Goal: Task Accomplishment & Management: Complete application form

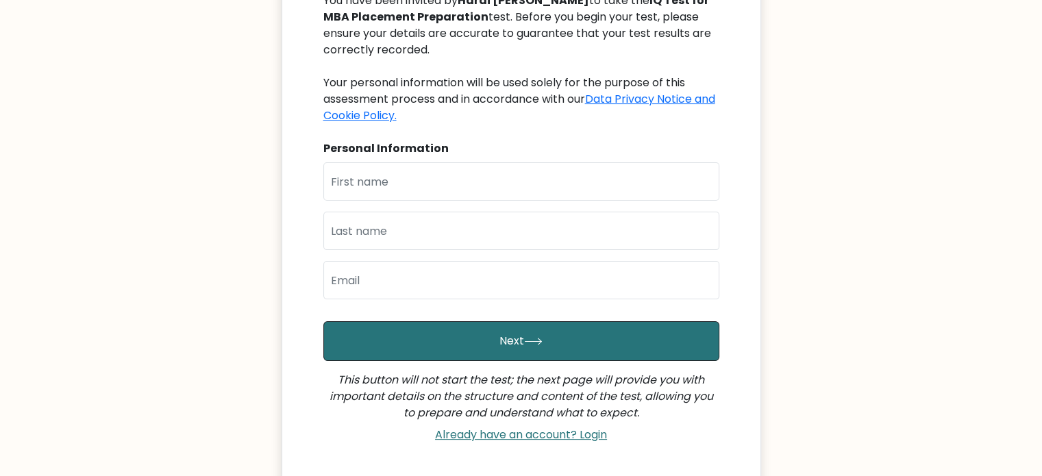
scroll to position [229, 0]
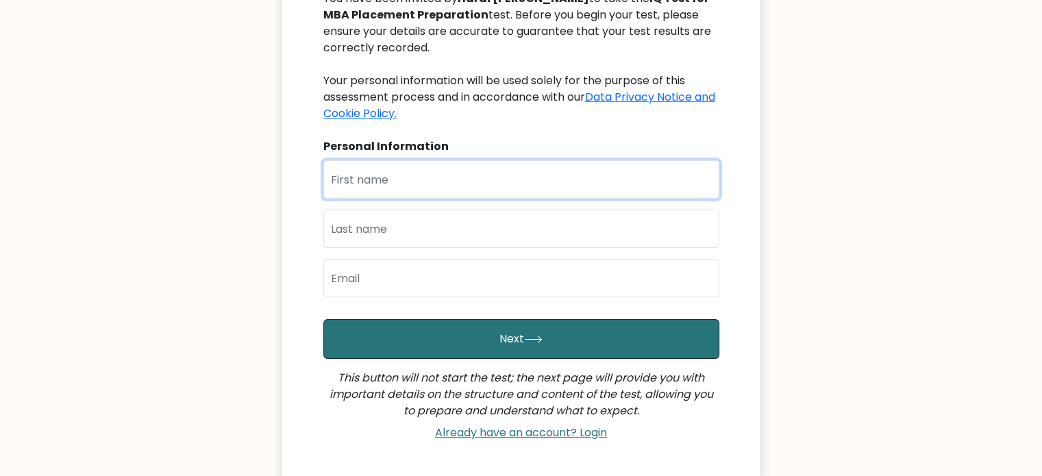
click at [478, 187] on input "text" at bounding box center [521, 179] width 396 height 38
type input "Kahan"
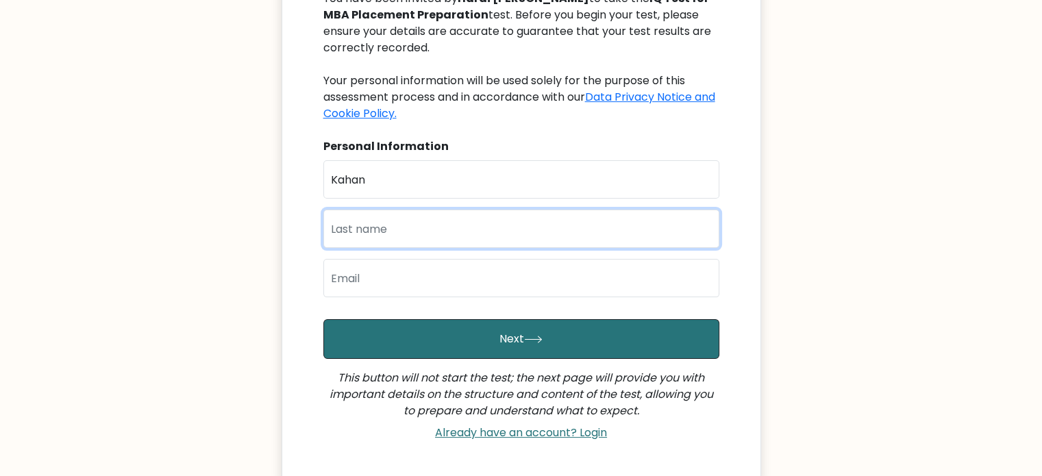
click at [438, 218] on input "text" at bounding box center [521, 229] width 396 height 38
type input "Dobariya"
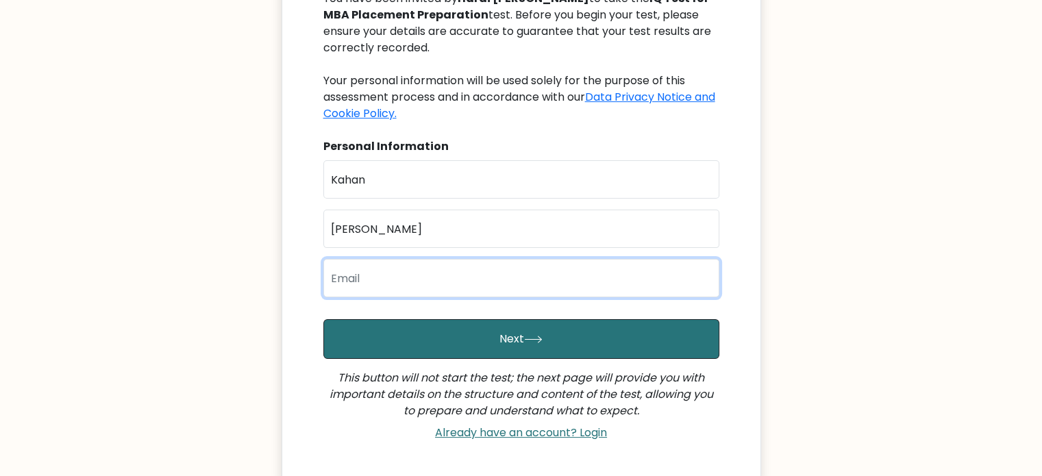
click at [362, 266] on input "email" at bounding box center [521, 278] width 396 height 38
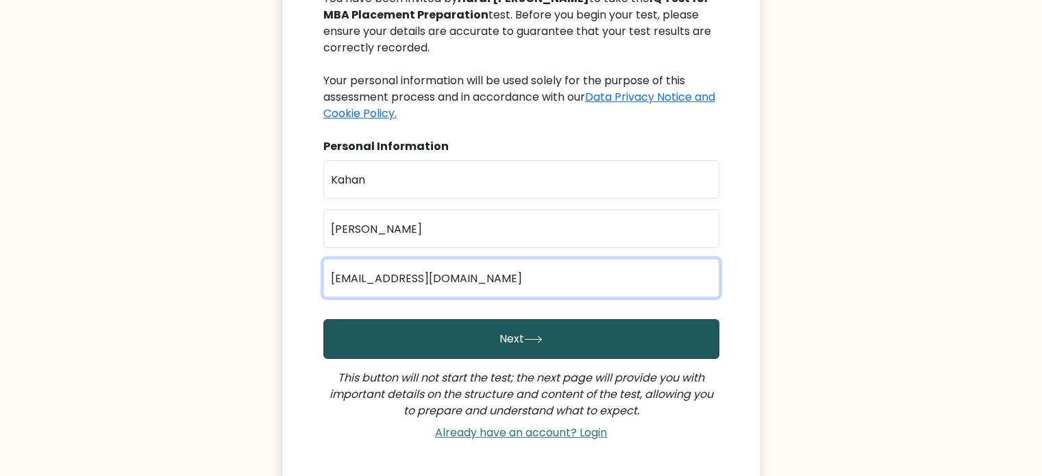
type input "24mba030@charusat.edu.in"
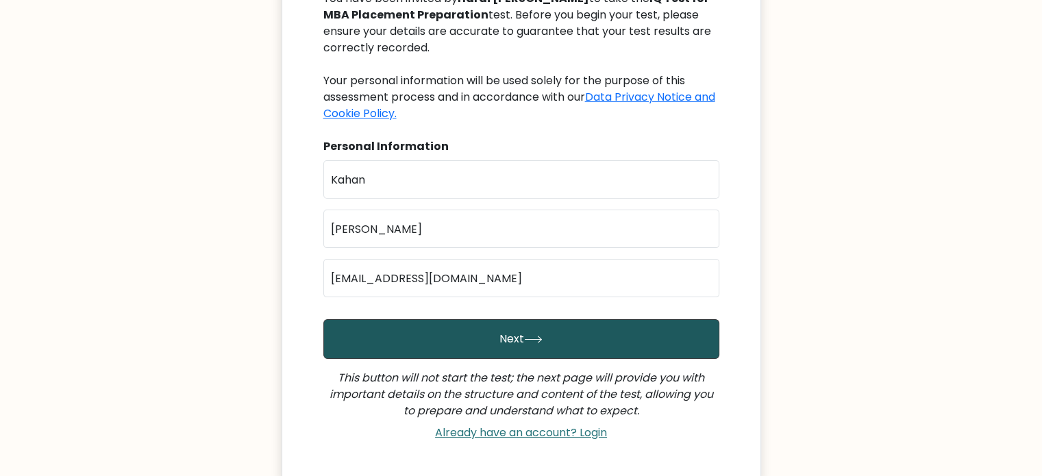
click at [397, 349] on button "Next" at bounding box center [521, 339] width 396 height 40
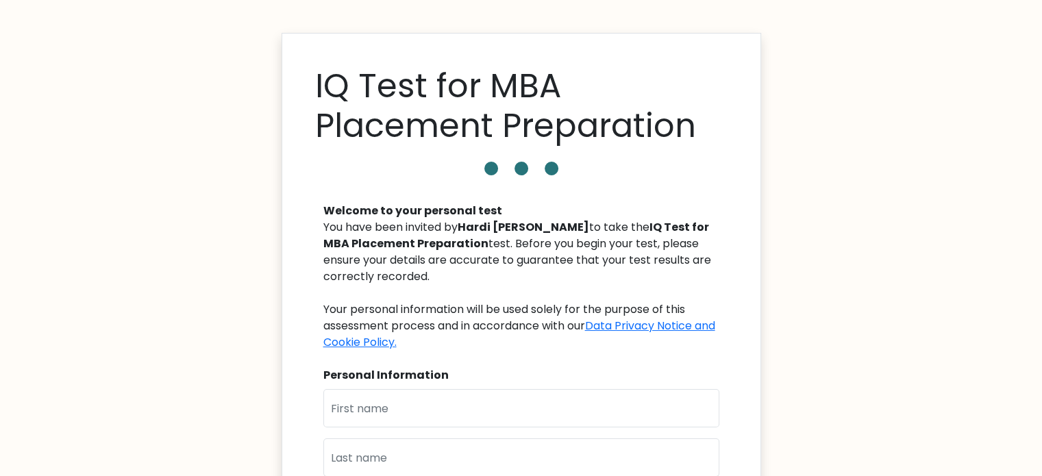
scroll to position [76, 0]
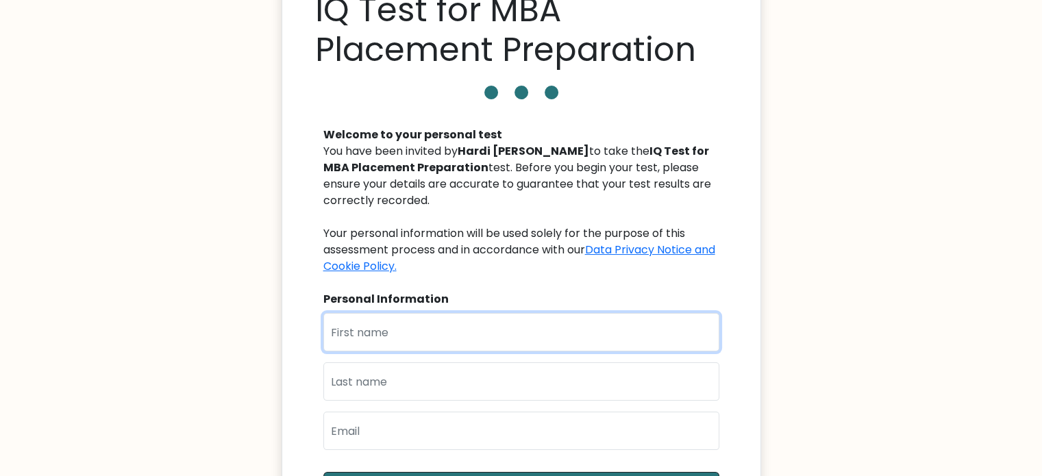
click at [386, 348] on input "text" at bounding box center [521, 332] width 396 height 38
type input "Kahan"
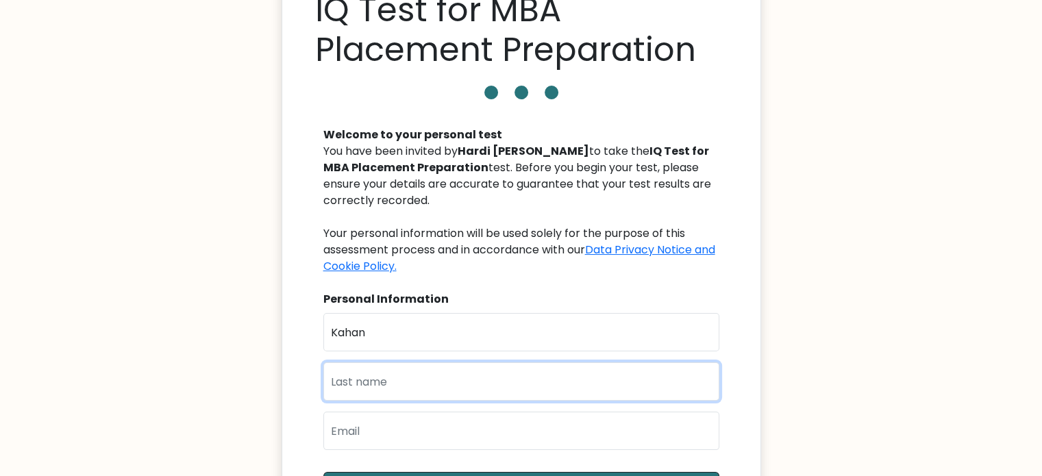
click at [373, 379] on input "text" at bounding box center [521, 381] width 396 height 38
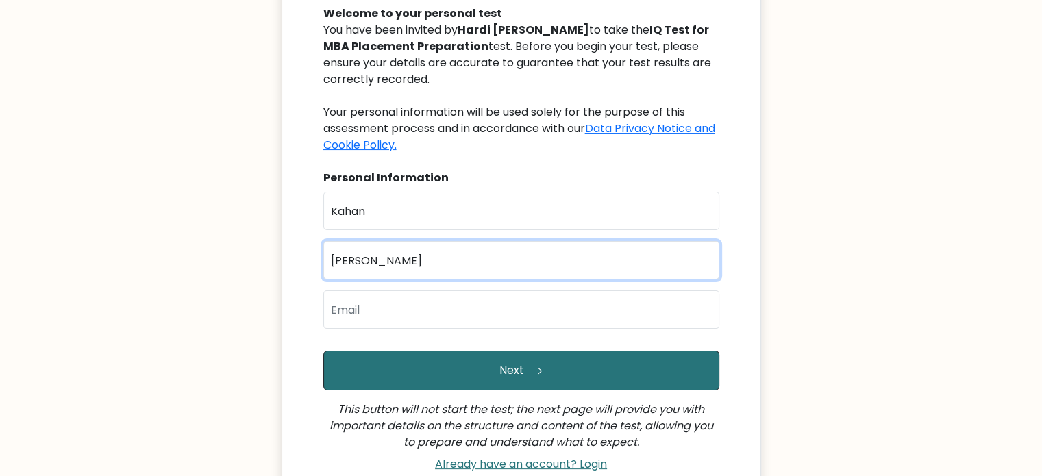
type input "Dobariya"
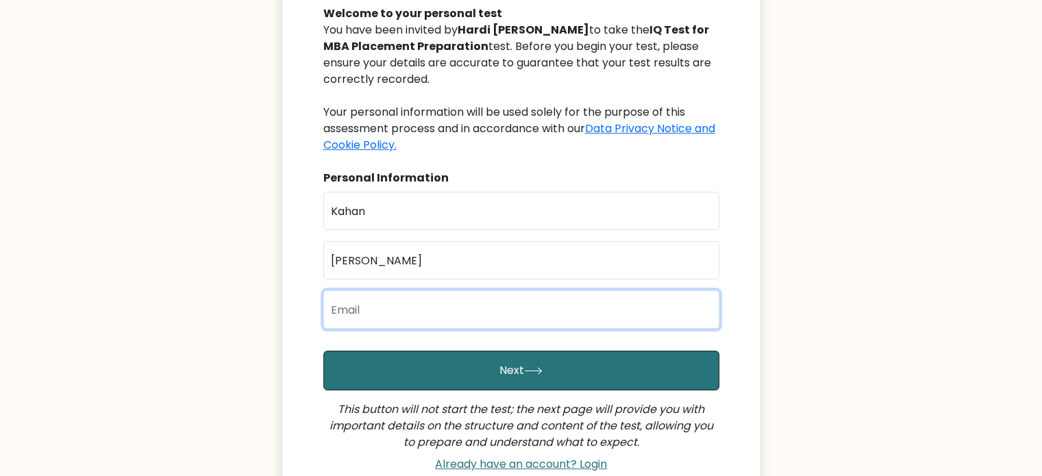
click at [381, 318] on input "email" at bounding box center [521, 309] width 396 height 38
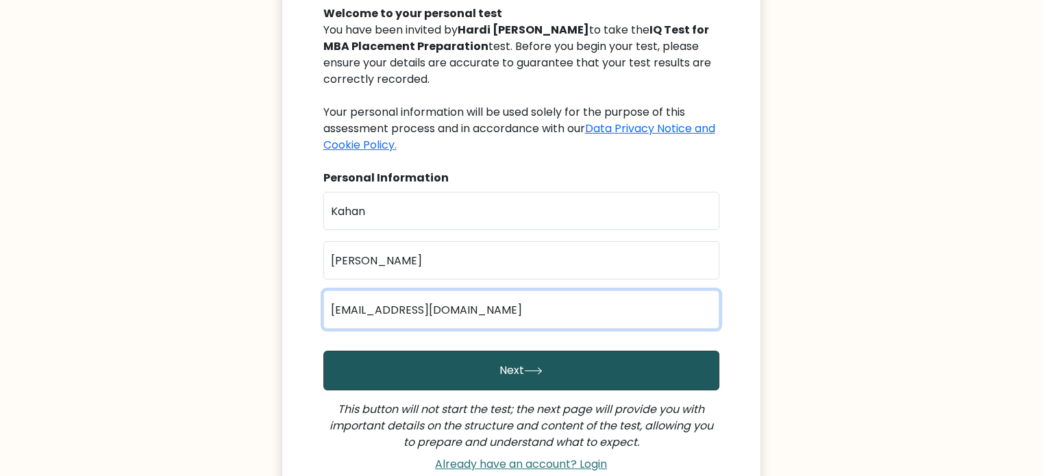
type input "24mba030@charusat.edu.in"
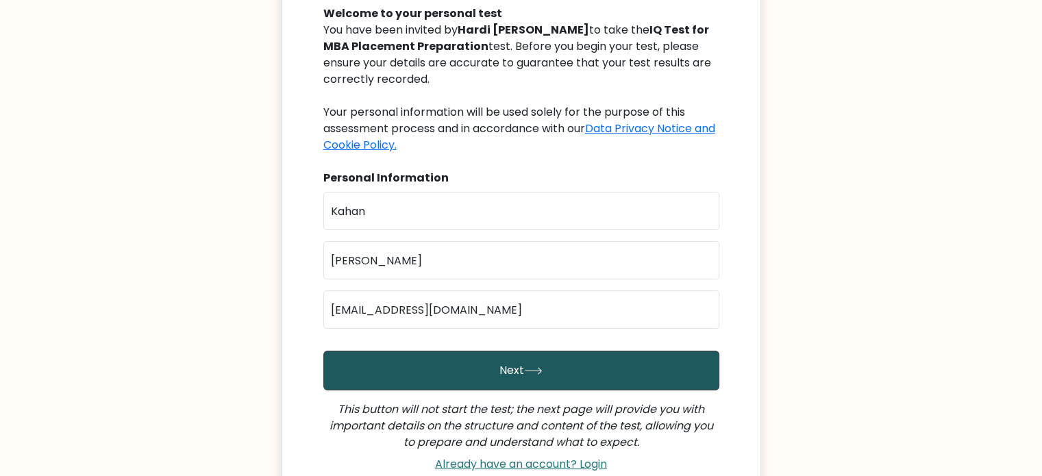
click at [397, 379] on button "Next" at bounding box center [521, 371] width 396 height 40
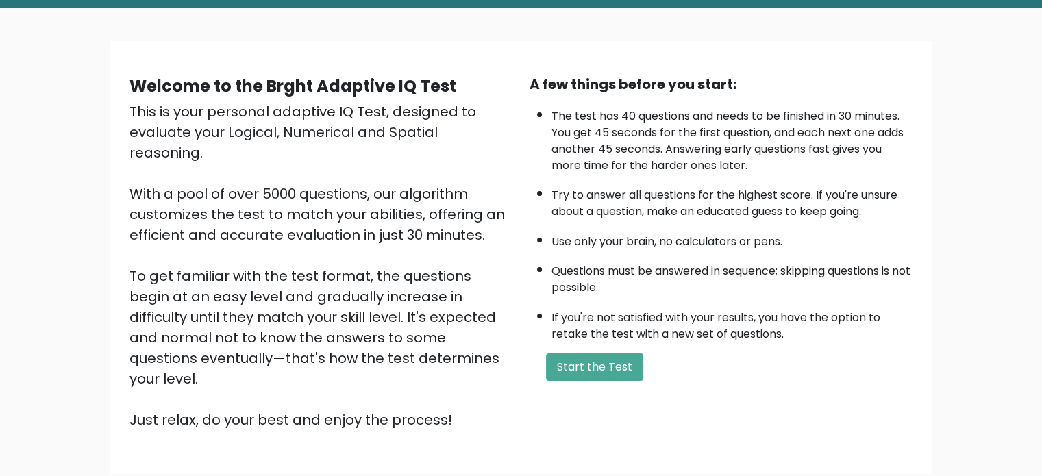
scroll to position [66, 0]
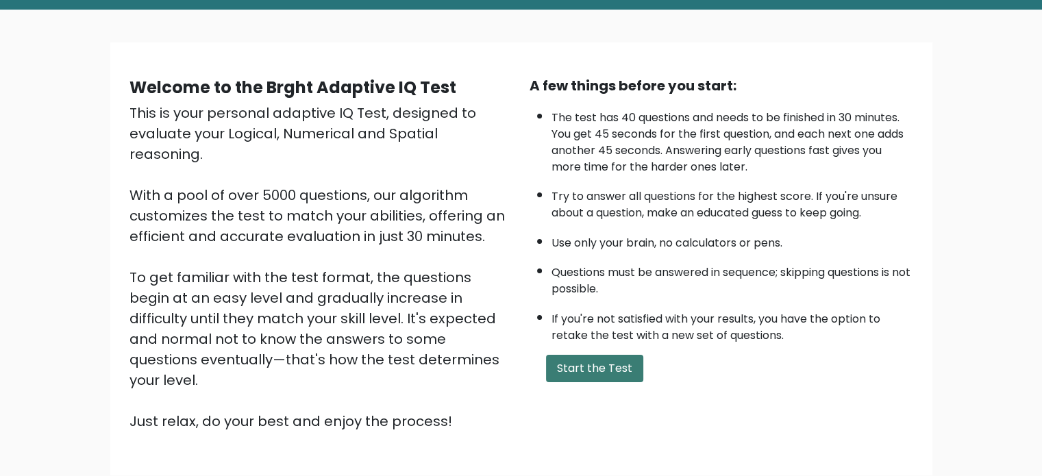
click at [581, 372] on button "Start the Test" at bounding box center [594, 368] width 97 height 27
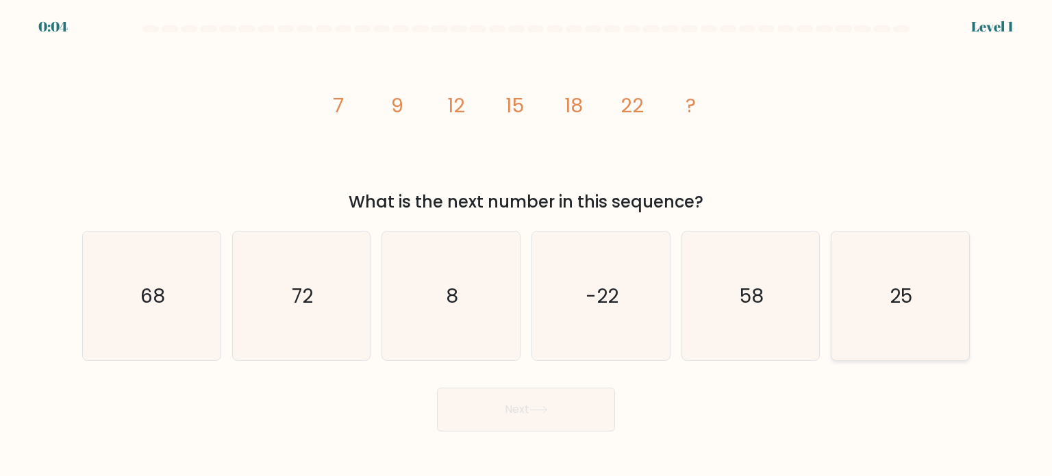
click at [887, 314] on icon "25" at bounding box center [900, 295] width 129 height 129
click at [527, 245] on input "f. 25" at bounding box center [526, 241] width 1 height 7
radio input "true"
click at [529, 412] on button "Next" at bounding box center [526, 410] width 178 height 44
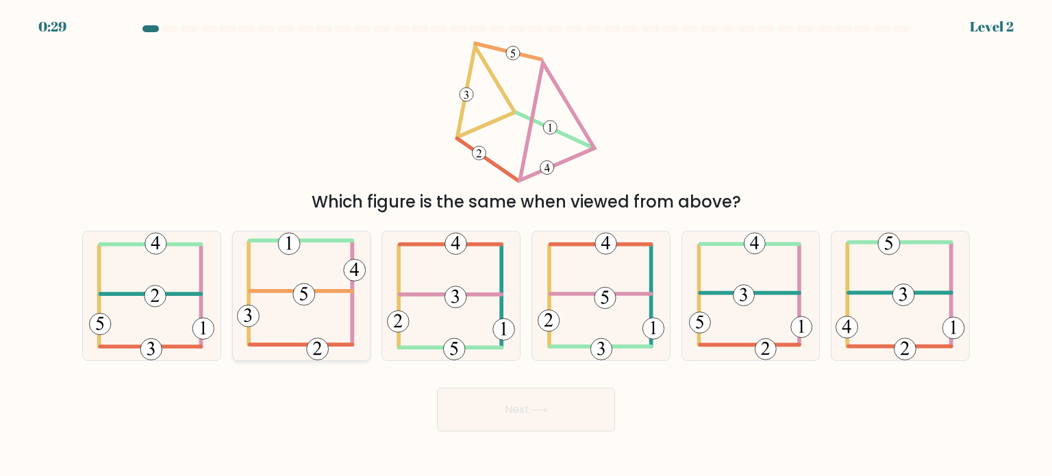
click at [271, 312] on icon at bounding box center [301, 295] width 129 height 129
click at [526, 245] on input "b." at bounding box center [526, 241] width 1 height 7
radio input "true"
click at [576, 423] on button "Next" at bounding box center [526, 410] width 178 height 44
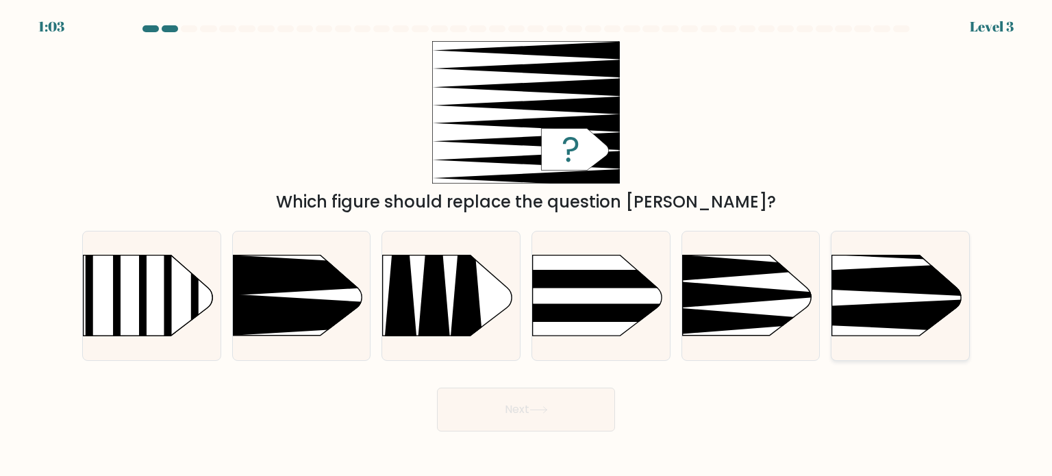
click at [910, 295] on rect at bounding box center [802, 224] width 358 height 272
click at [527, 245] on input "f." at bounding box center [526, 241] width 1 height 7
radio input "true"
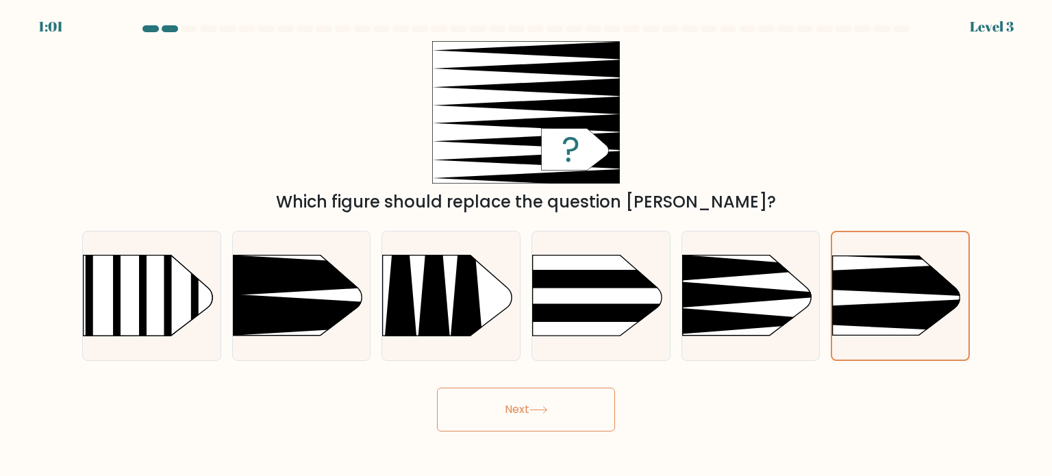
click at [494, 402] on button "Next" at bounding box center [526, 410] width 178 height 44
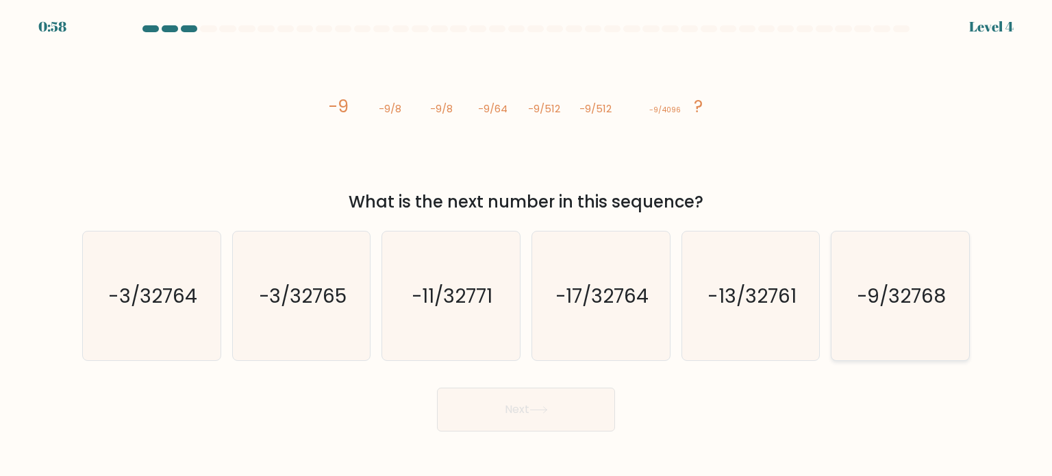
click at [962, 329] on icon "-9/32768" at bounding box center [900, 295] width 129 height 129
click at [527, 245] on input "f. -9/32768" at bounding box center [526, 241] width 1 height 7
radio input "true"
click at [497, 407] on button "Next" at bounding box center [526, 410] width 178 height 44
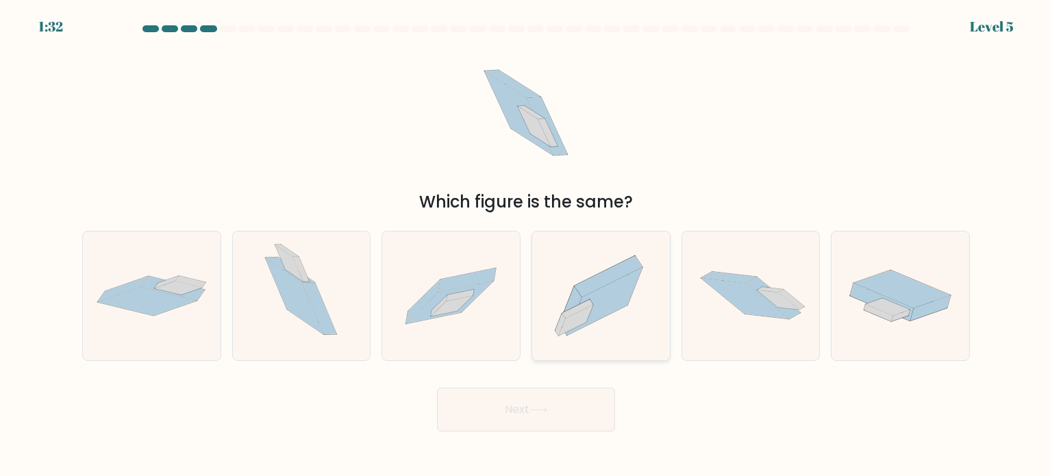
click at [586, 318] on icon at bounding box center [576, 320] width 34 height 31
click at [527, 245] on input "d." at bounding box center [526, 241] width 1 height 7
radio input "true"
click at [507, 399] on button "Next" at bounding box center [526, 410] width 178 height 44
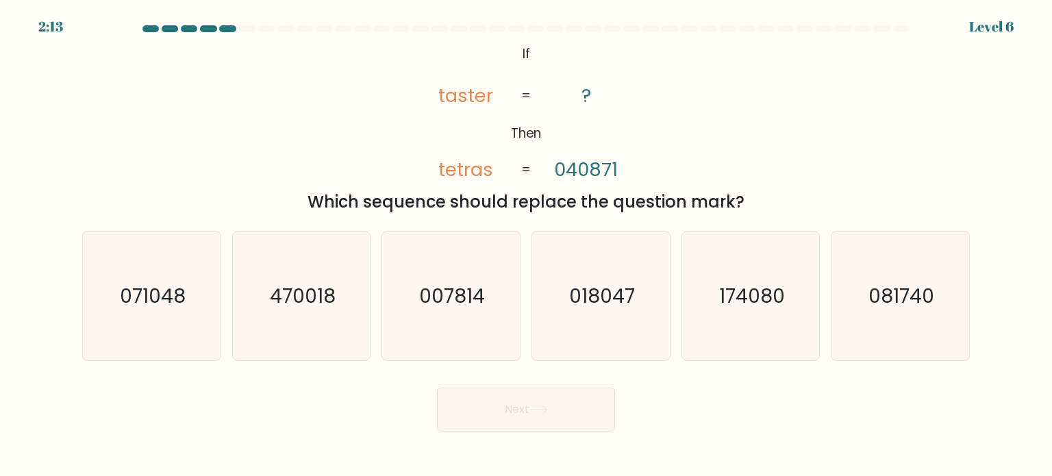
click at [375, 163] on div "@import url('https://fonts.googleapis.com/css?family=Abril+Fatface:400,100,100i…" at bounding box center [526, 127] width 904 height 173
click at [195, 305] on icon "071048" at bounding box center [151, 295] width 129 height 129
click at [526, 245] on input "a. 071048" at bounding box center [526, 241] width 1 height 7
radio input "true"
click at [497, 421] on button "Next" at bounding box center [526, 410] width 178 height 44
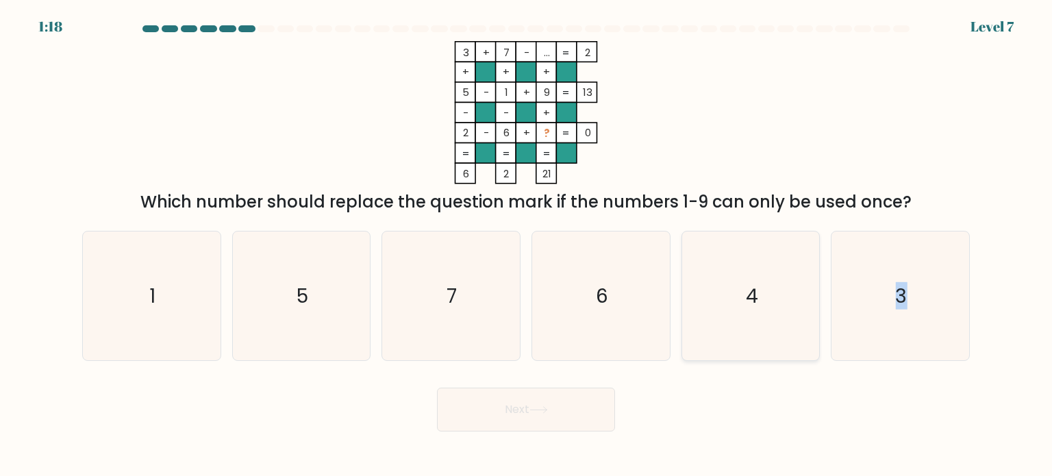
drag, startPoint x: 807, startPoint y: 368, endPoint x: 778, endPoint y: 314, distance: 60.7
click at [778, 314] on form at bounding box center [526, 228] width 1052 height 406
click at [778, 314] on icon "4" at bounding box center [750, 295] width 129 height 129
click at [527, 245] on input "e. 4" at bounding box center [526, 241] width 1 height 7
radio input "true"
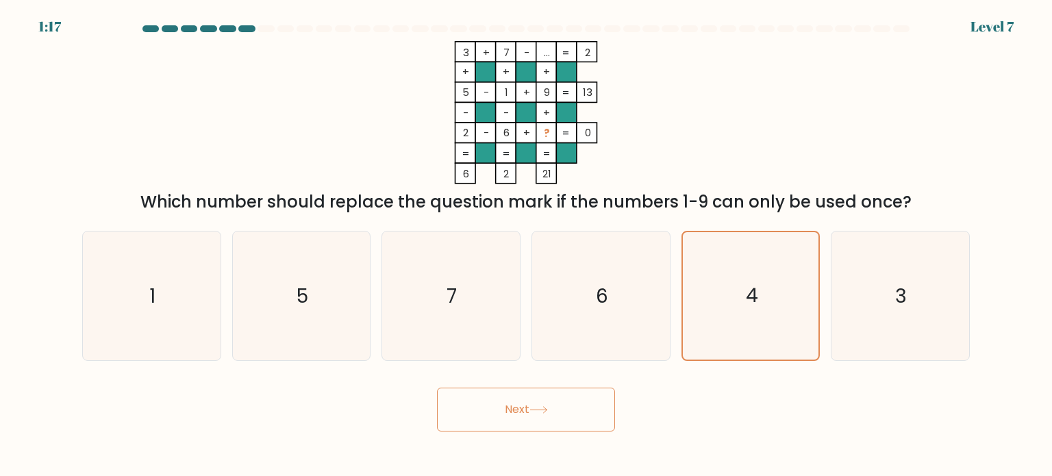
click at [553, 403] on button "Next" at bounding box center [526, 410] width 178 height 44
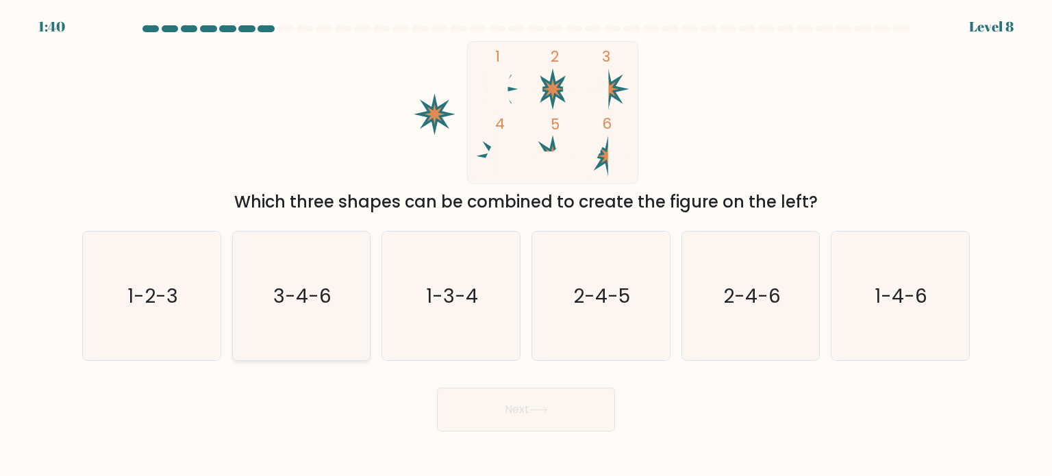
click at [284, 312] on icon "3-4-6" at bounding box center [301, 295] width 129 height 129
click at [526, 245] on input "b. 3-4-6" at bounding box center [526, 241] width 1 height 7
radio input "true"
click at [460, 406] on button "Next" at bounding box center [526, 410] width 178 height 44
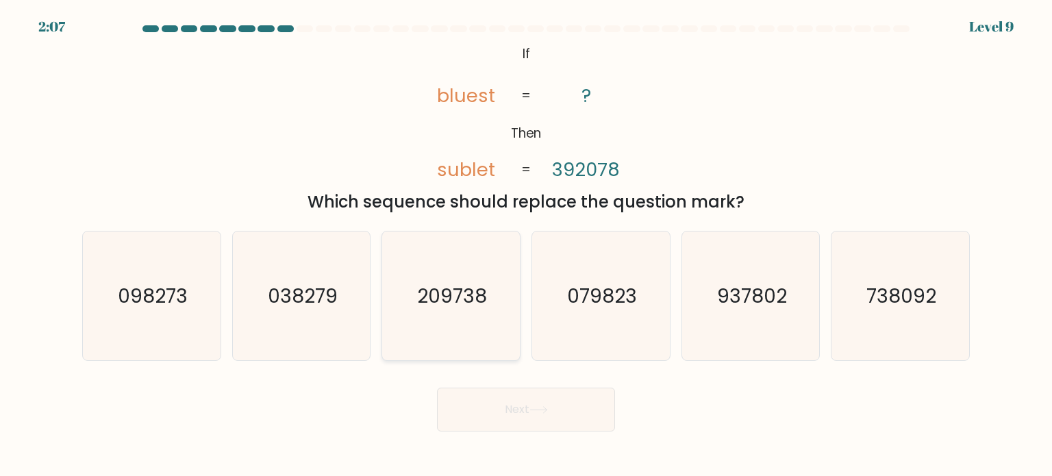
click at [443, 286] on text "209738" at bounding box center [453, 294] width 70 height 27
click at [526, 245] on input "c. 209738" at bounding box center [526, 241] width 1 height 7
radio input "true"
click at [529, 399] on button "Next" at bounding box center [526, 410] width 178 height 44
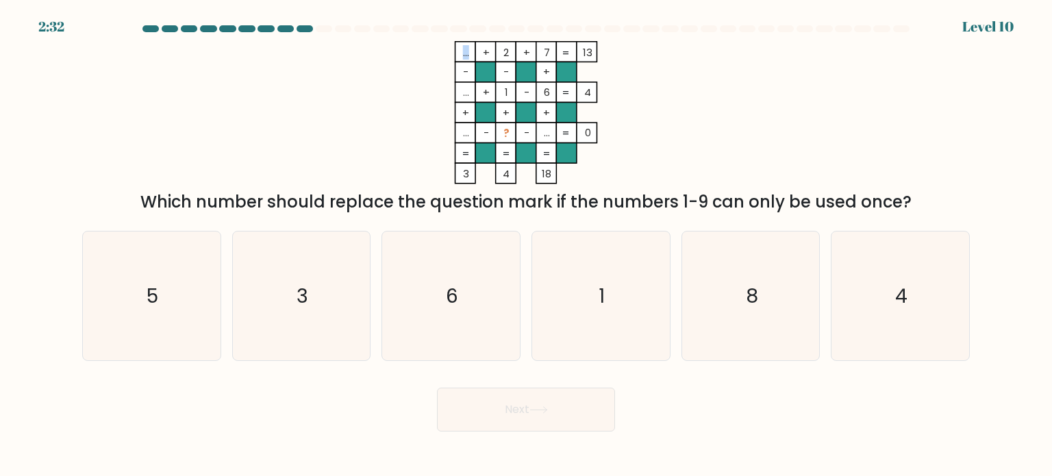
click at [460, 55] on icon "... + 2 + 7 13 - - + ... + 1 - 6 4 + + + ... - ? - ... = 0 = = = = 3 4 18 =" at bounding box center [526, 112] width 411 height 143
click at [438, 56] on icon "... + 2 + 7 13 - - + ... + 1 - 6 4 + + + ... - ? - ... = 0 = = = = 3 4 18 =" at bounding box center [526, 112] width 411 height 143
click at [295, 268] on icon "3" at bounding box center [301, 295] width 129 height 129
click at [526, 245] on input "b. 3" at bounding box center [526, 241] width 1 height 7
radio input "true"
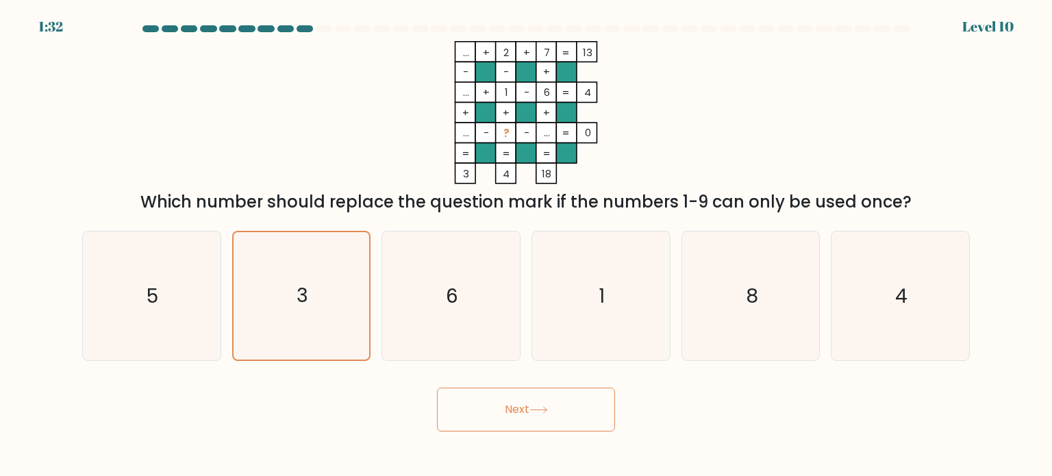
click at [508, 403] on button "Next" at bounding box center [526, 410] width 178 height 44
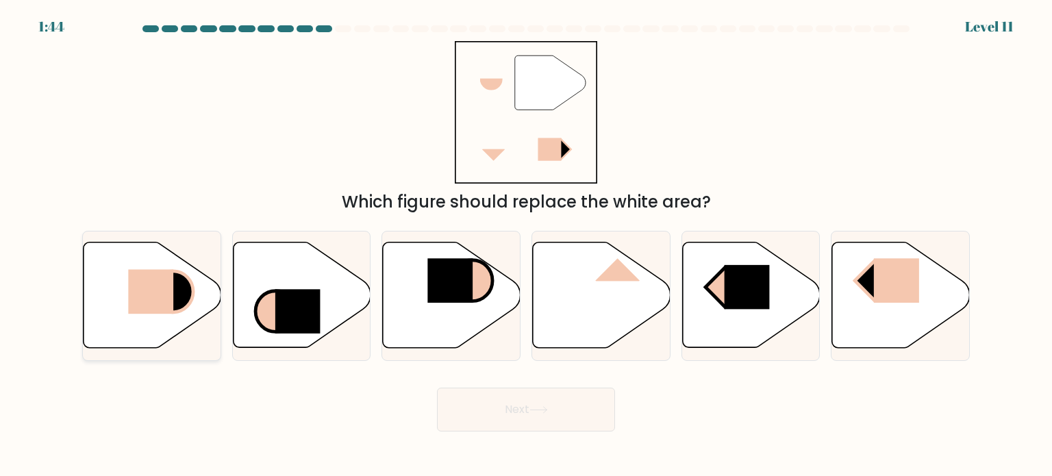
click at [147, 259] on icon at bounding box center [153, 294] width 138 height 105
click at [526, 245] on input "a." at bounding box center [526, 241] width 1 height 7
radio input "true"
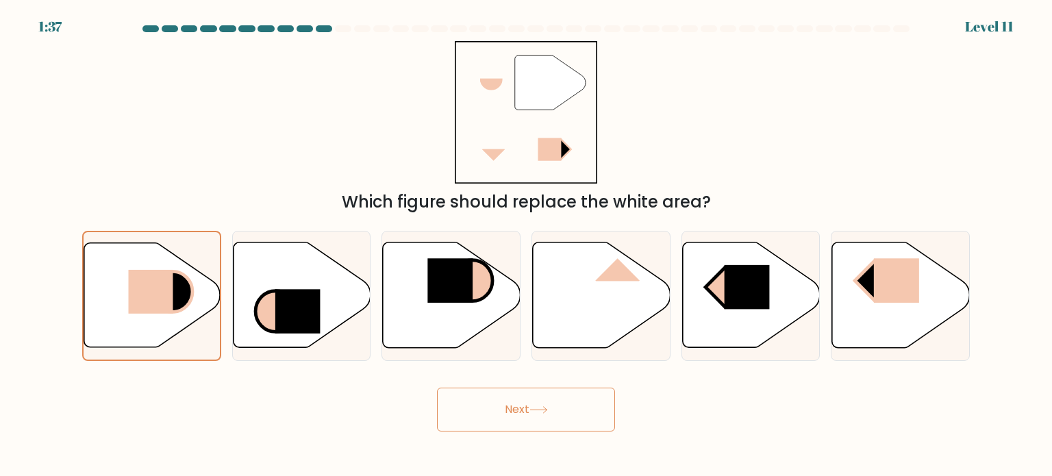
drag, startPoint x: 348, startPoint y: 421, endPoint x: 488, endPoint y: 414, distance: 139.9
click at [488, 414] on div "Next" at bounding box center [526, 404] width 904 height 54
click at [488, 414] on button "Next" at bounding box center [526, 410] width 178 height 44
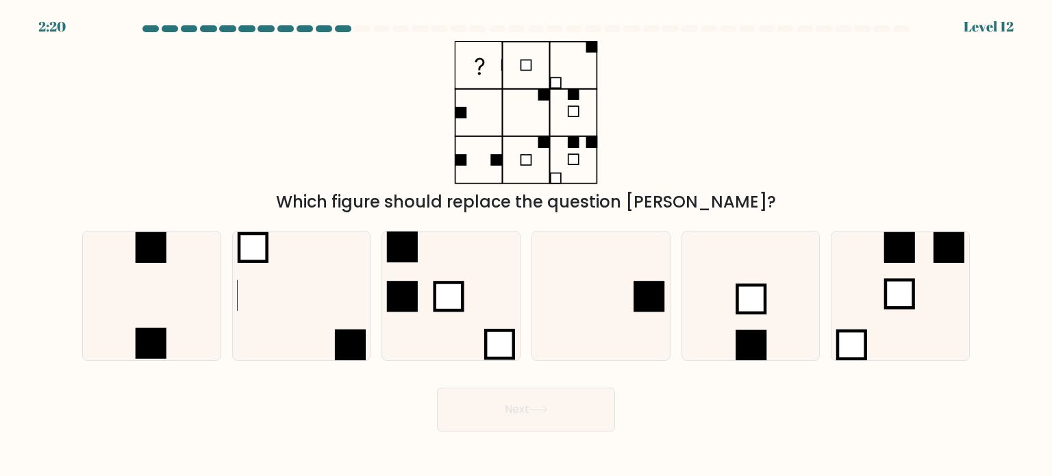
click at [310, 388] on div "Next" at bounding box center [526, 404] width 904 height 54
click at [447, 344] on icon at bounding box center [450, 295] width 129 height 129
click at [526, 245] on input "c." at bounding box center [526, 241] width 1 height 7
radio input "true"
click at [617, 346] on icon at bounding box center [600, 295] width 129 height 129
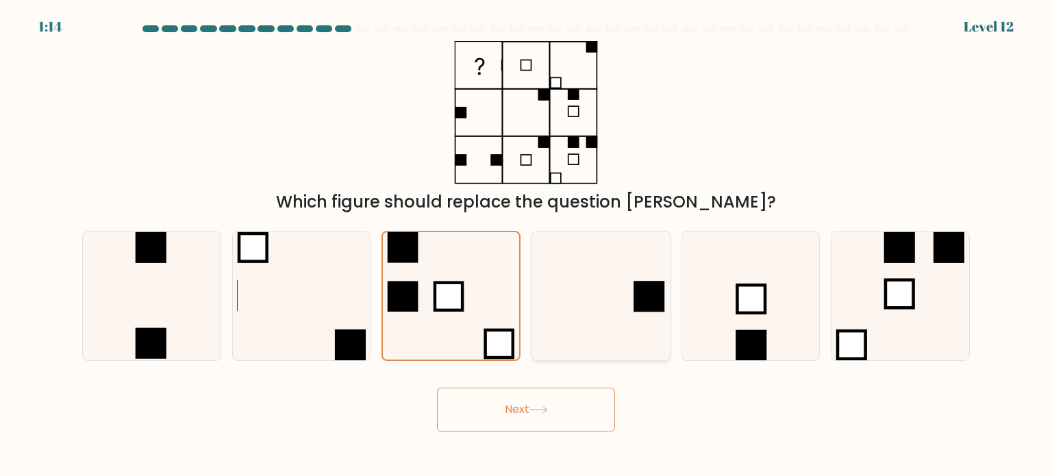
click at [527, 245] on input "d." at bounding box center [526, 241] width 1 height 7
radio input "true"
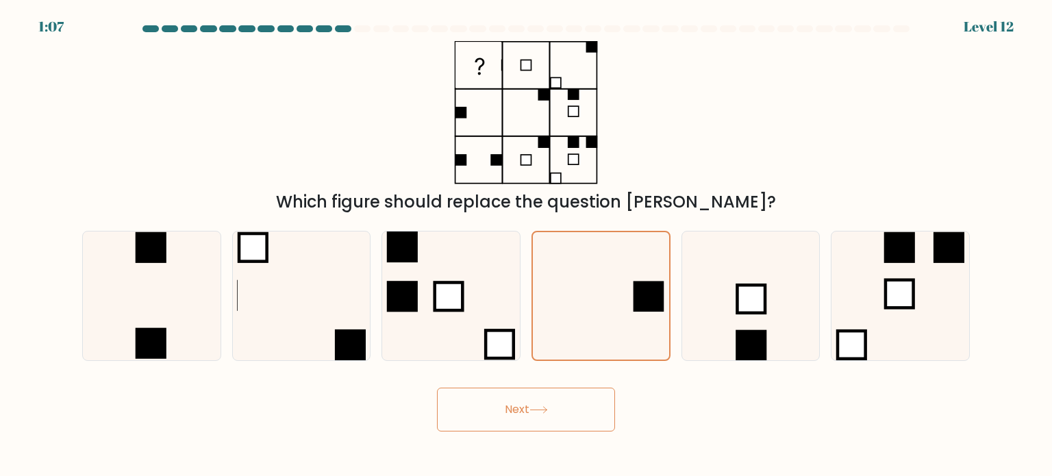
click at [537, 413] on icon at bounding box center [538, 410] width 18 height 8
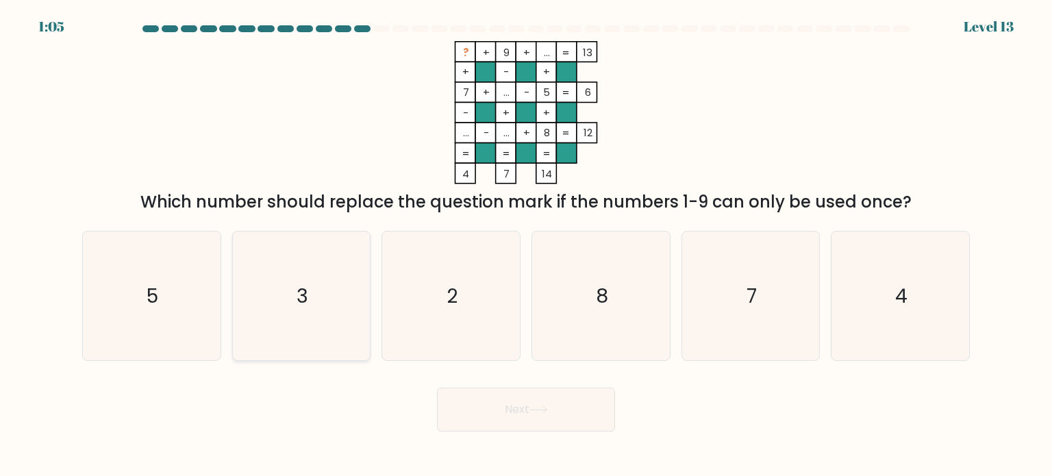
click at [351, 260] on icon "3" at bounding box center [301, 295] width 129 height 129
click at [526, 245] on input "b. 3" at bounding box center [526, 241] width 1 height 7
radio input "true"
click at [496, 398] on button "Next" at bounding box center [526, 410] width 178 height 44
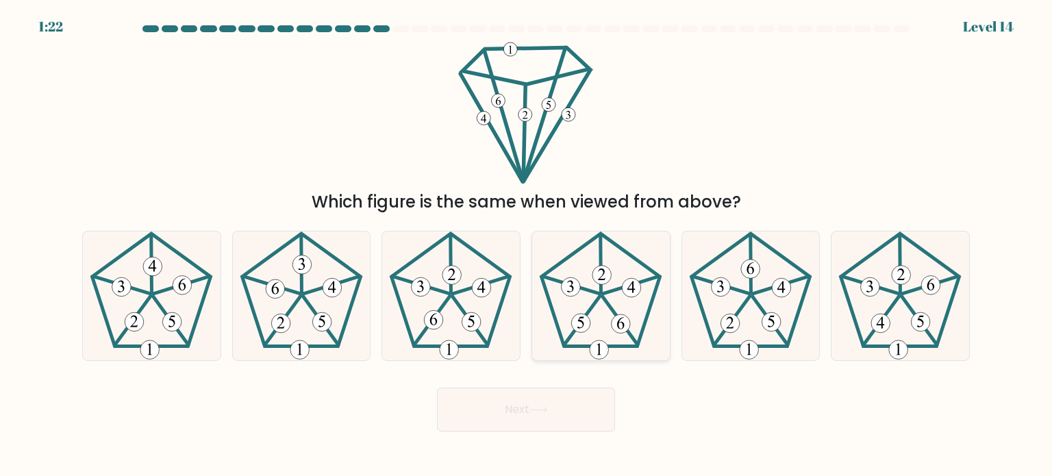
click at [603, 299] on 450 at bounding box center [620, 321] width 35 height 48
click at [527, 245] on input "d." at bounding box center [526, 241] width 1 height 7
radio input "true"
click at [544, 422] on button "Next" at bounding box center [526, 410] width 178 height 44
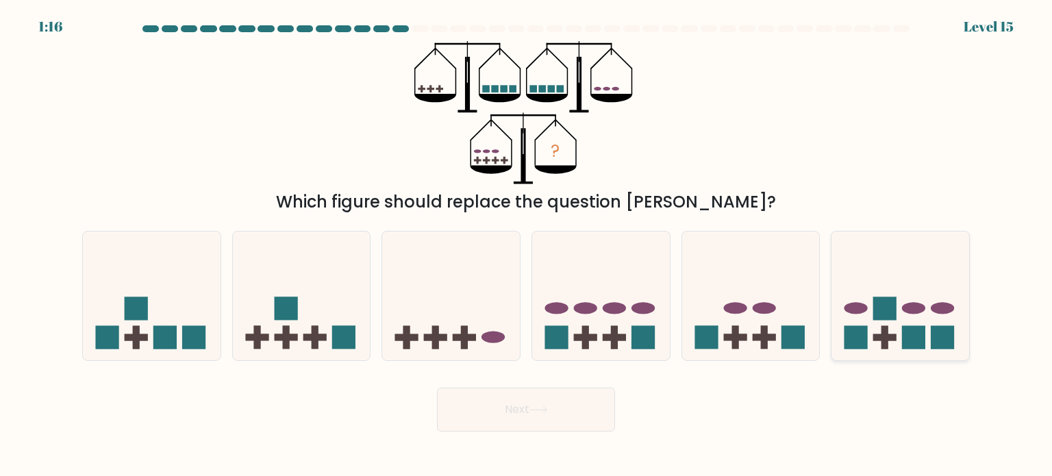
click at [888, 306] on rect at bounding box center [884, 308] width 23 height 23
click at [527, 245] on input "f." at bounding box center [526, 241] width 1 height 7
radio input "true"
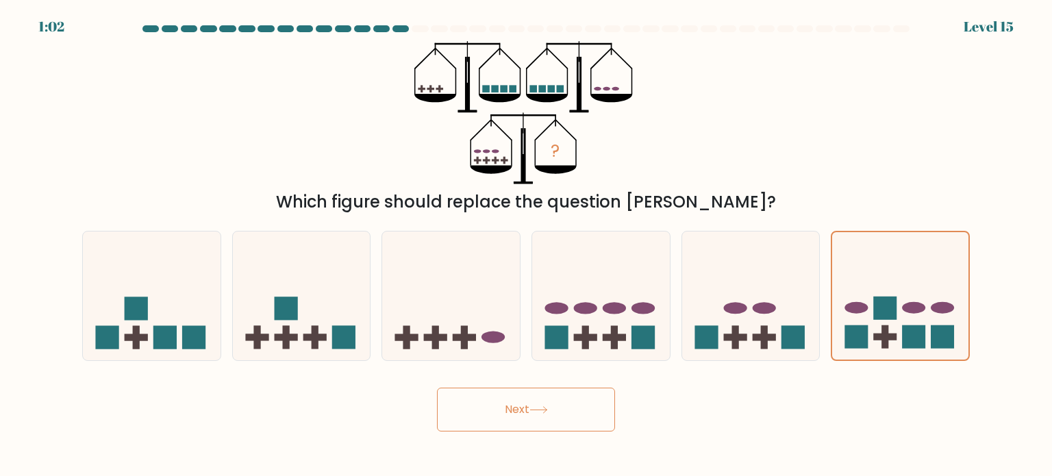
click at [573, 414] on button "Next" at bounding box center [526, 410] width 178 height 44
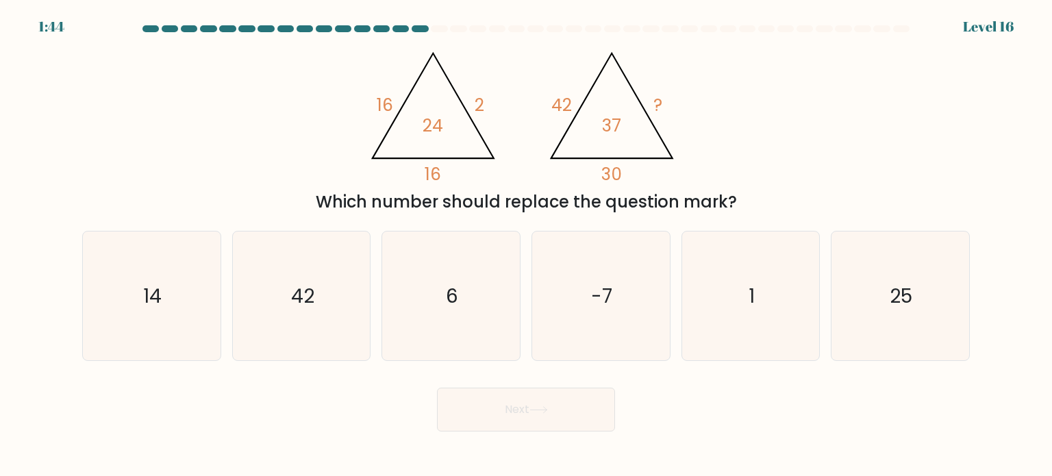
click at [311, 158] on div "@import url('https://fonts.googleapis.com/css?family=Abril+Fatface:400,100,100i…" at bounding box center [526, 127] width 904 height 173
click at [503, 128] on icon "@import url('https://fonts.googleapis.com/css?family=Abril+Fatface:400,100,100i…" at bounding box center [526, 112] width 329 height 143
click at [507, 308] on icon "6" at bounding box center [450, 295] width 129 height 129
click at [526, 245] on input "c. 6" at bounding box center [526, 241] width 1 height 7
radio input "true"
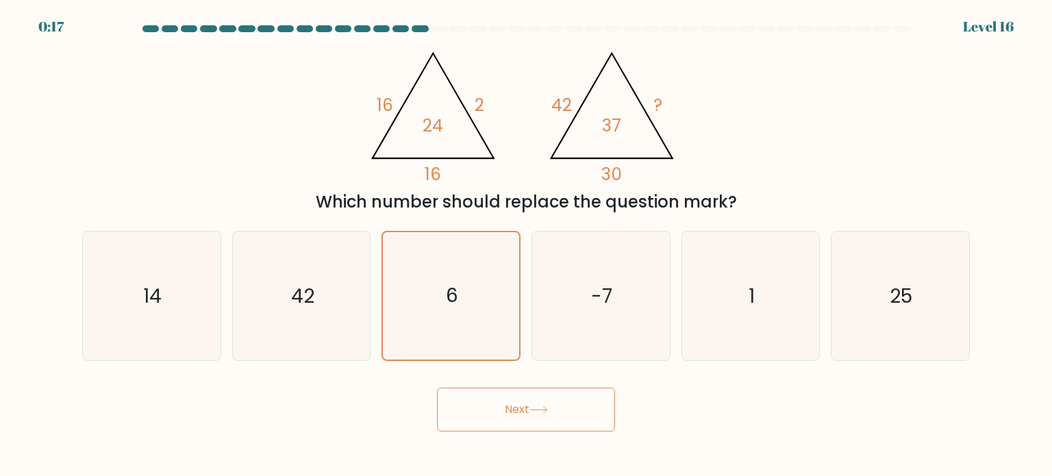
click at [492, 431] on button "Next" at bounding box center [526, 410] width 178 height 44
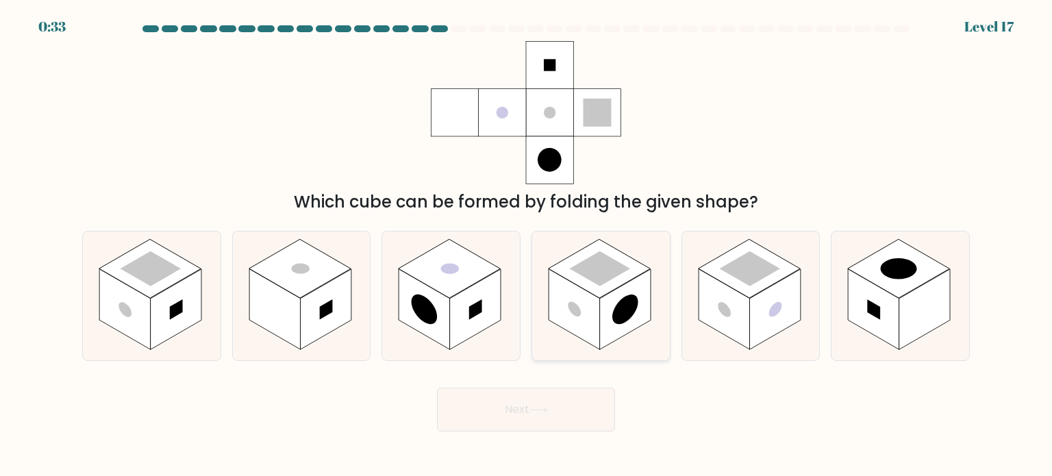
click at [600, 262] on rect at bounding box center [600, 268] width 61 height 35
click at [527, 245] on input "d." at bounding box center [526, 241] width 1 height 7
radio input "true"
click at [462, 251] on rect at bounding box center [450, 268] width 102 height 59
click at [526, 245] on input "c." at bounding box center [526, 241] width 1 height 7
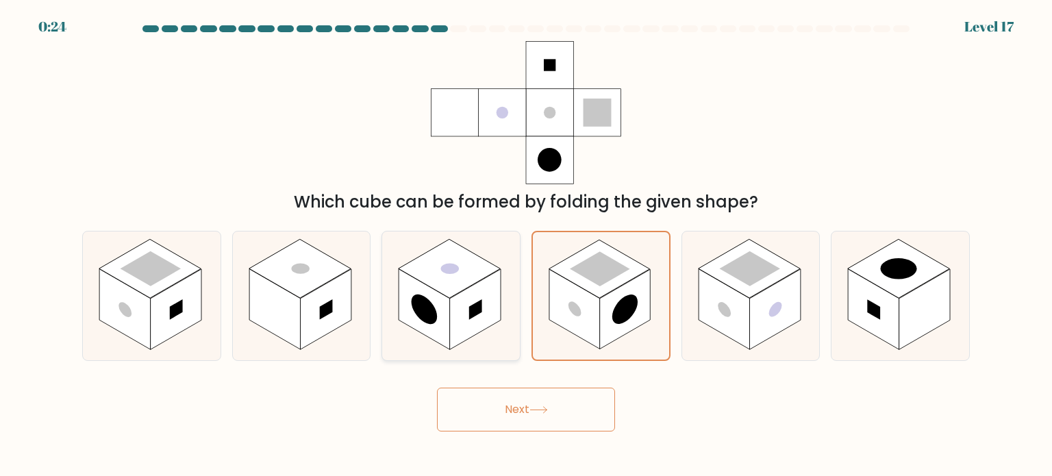
radio input "true"
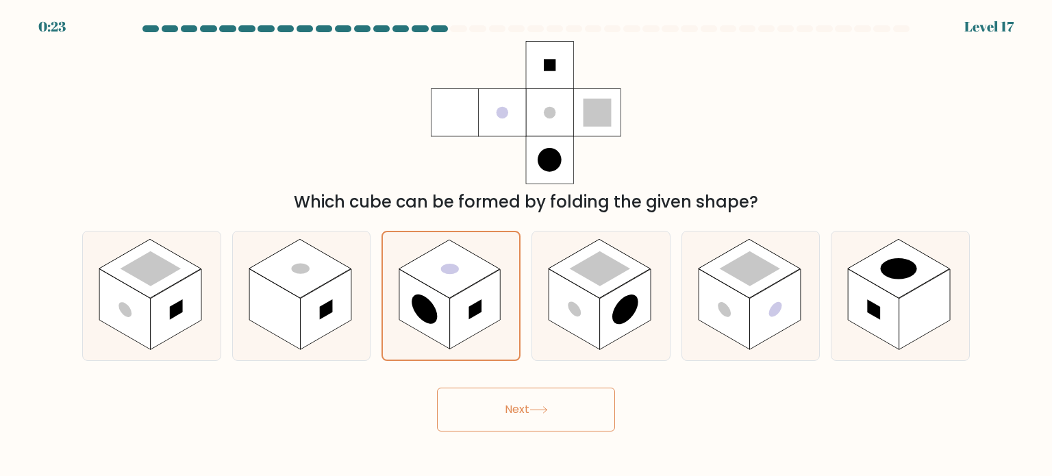
click at [439, 156] on icon at bounding box center [526, 112] width 190 height 143
click at [584, 265] on rect at bounding box center [600, 268] width 61 height 35
click at [527, 245] on input "d." at bounding box center [526, 241] width 1 height 7
radio input "true"
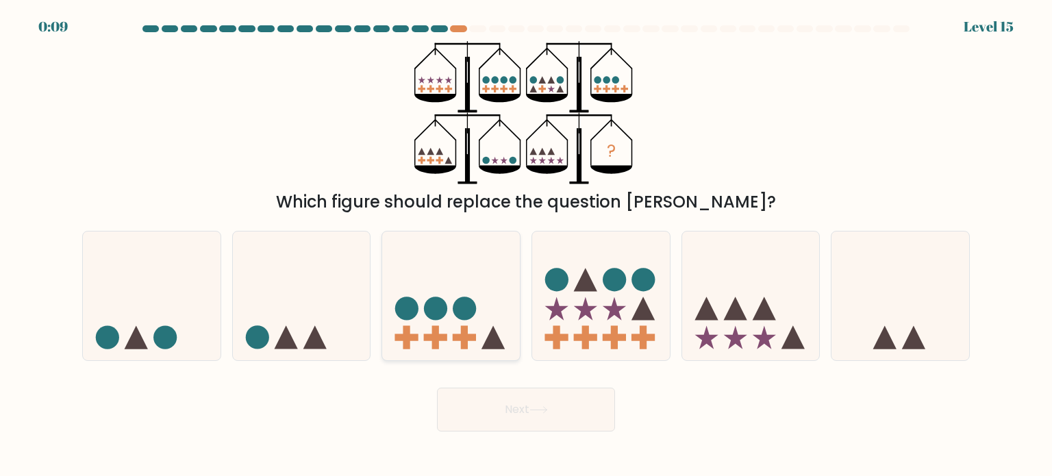
click at [425, 339] on rect at bounding box center [435, 337] width 23 height 7
click at [526, 245] on input "c." at bounding box center [526, 241] width 1 height 7
radio input "true"
click at [736, 365] on form at bounding box center [526, 228] width 1052 height 406
click at [507, 412] on button "Next" at bounding box center [526, 410] width 178 height 44
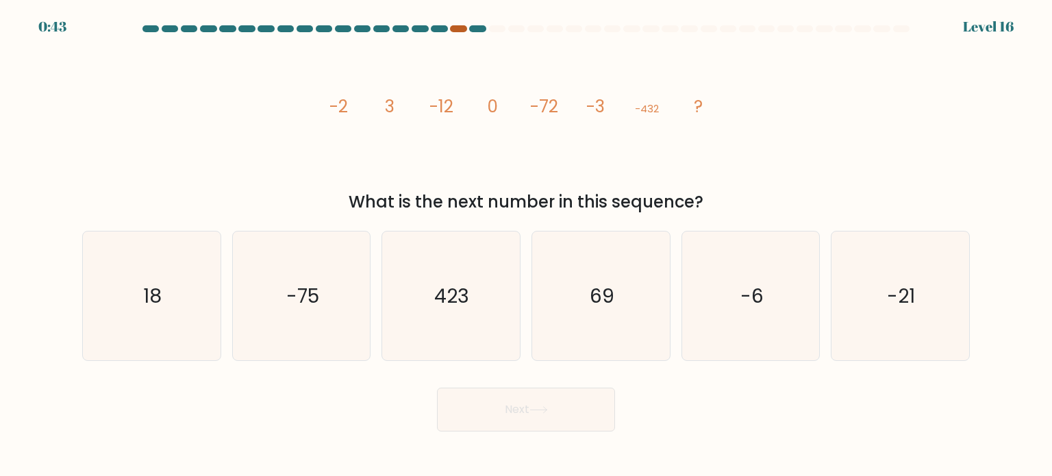
click at [457, 30] on div at bounding box center [458, 28] width 16 height 7
click at [904, 300] on text "-21" at bounding box center [902, 294] width 28 height 27
click at [527, 245] on input "f. -21" at bounding box center [526, 241] width 1 height 7
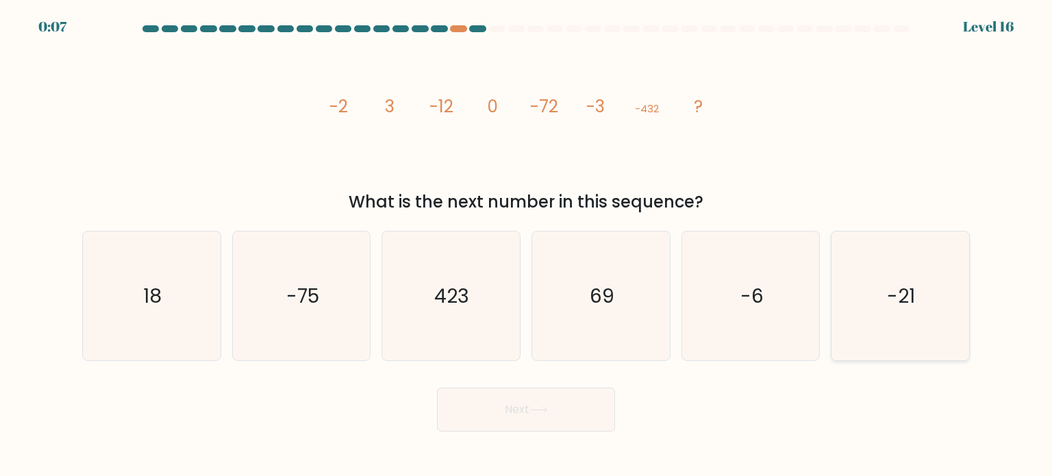
radio input "true"
click at [237, 314] on icon "-75" at bounding box center [301, 295] width 129 height 129
click at [526, 245] on input "b. -75" at bounding box center [526, 241] width 1 height 7
radio input "true"
click at [463, 414] on button "Next" at bounding box center [526, 410] width 178 height 44
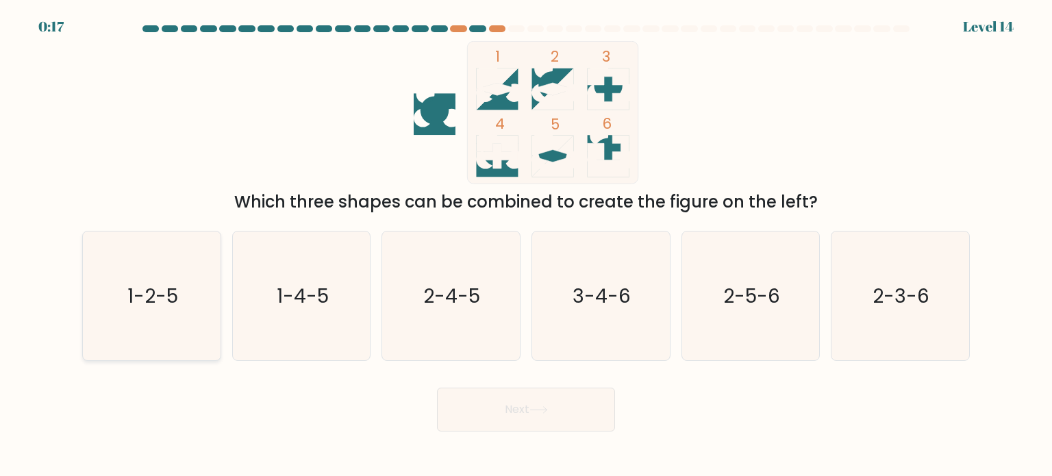
click at [192, 305] on icon "1-2-5" at bounding box center [151, 295] width 129 height 129
click at [526, 245] on input "a. 1-2-5" at bounding box center [526, 241] width 1 height 7
radio input "true"
click at [499, 419] on button "Next" at bounding box center [526, 410] width 178 height 44
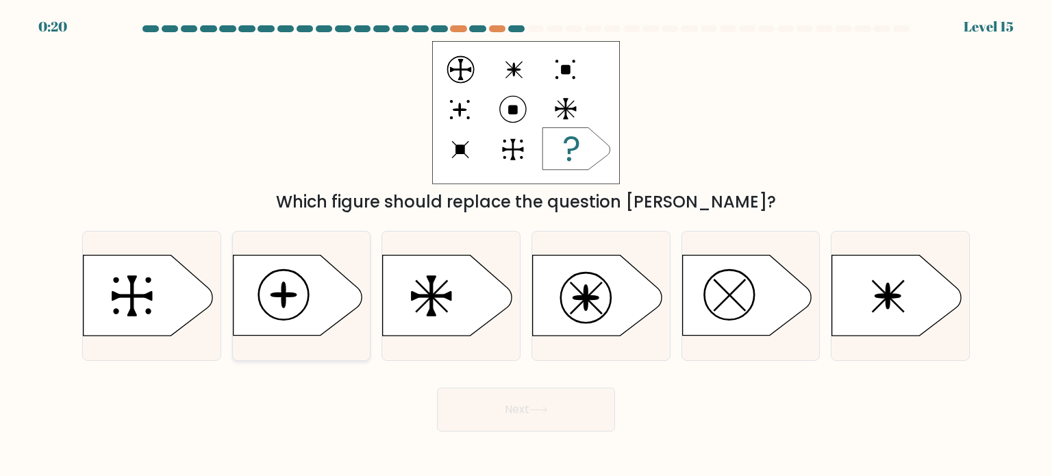
click at [271, 290] on icon at bounding box center [297, 295] width 129 height 80
click at [526, 245] on input "b." at bounding box center [526, 241] width 1 height 7
radio input "true"
click at [475, 406] on button "Next" at bounding box center [526, 410] width 178 height 44
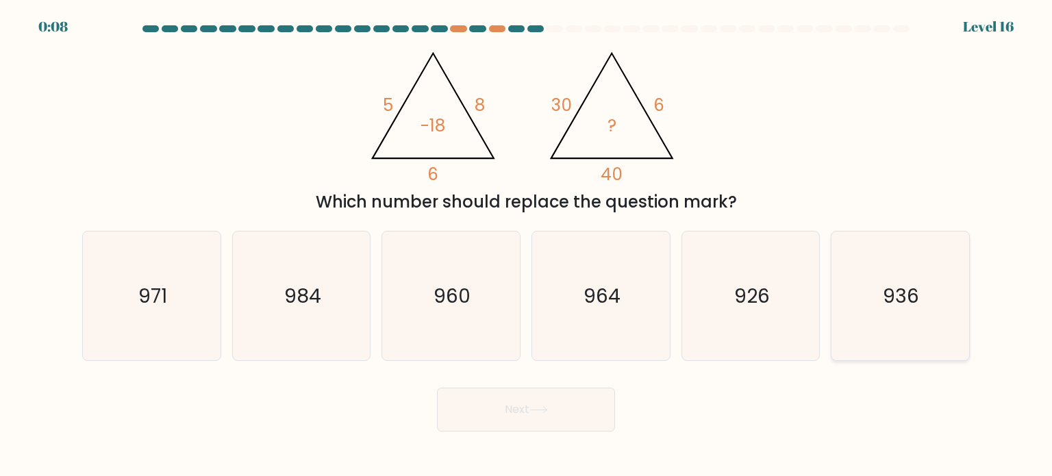
click at [910, 324] on icon "936" at bounding box center [900, 295] width 129 height 129
click at [527, 245] on input "f. 936" at bounding box center [526, 241] width 1 height 7
radio input "true"
click at [512, 416] on button "Next" at bounding box center [526, 410] width 178 height 44
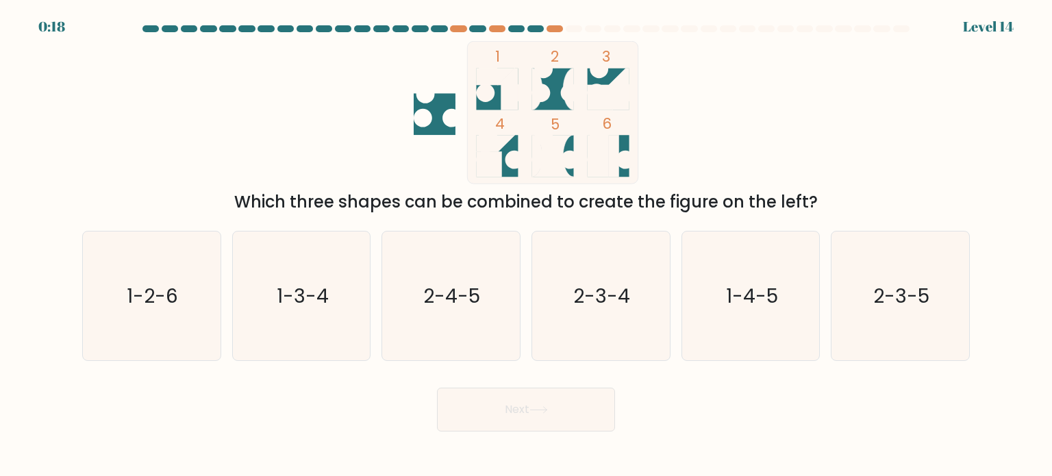
click at [496, 84] on icon at bounding box center [495, 76] width 38 height 16
click at [501, 166] on rect at bounding box center [488, 164] width 25 height 25
click at [636, 73] on rect at bounding box center [552, 112] width 171 height 142
click at [305, 325] on icon "1-3-4" at bounding box center [301, 295] width 129 height 129
click at [526, 245] on input "b. 1-3-4" at bounding box center [526, 241] width 1 height 7
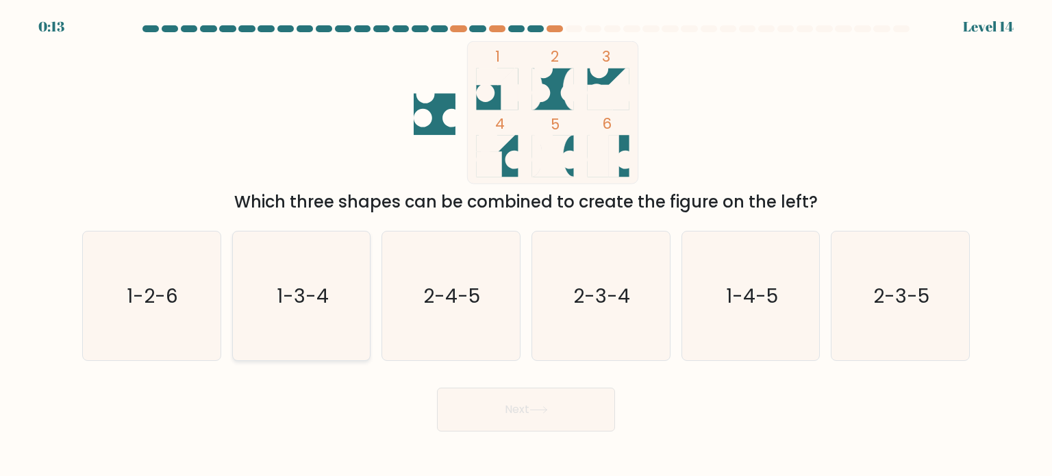
radio input "true"
click at [453, 415] on button "Next" at bounding box center [526, 410] width 178 height 44
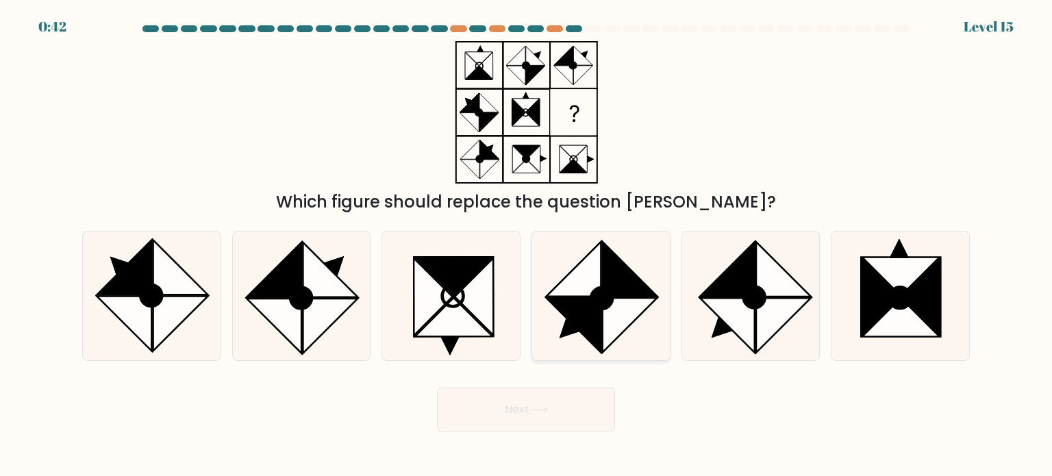
click at [599, 279] on icon at bounding box center [574, 269] width 55 height 55
click at [527, 245] on input "d." at bounding box center [526, 241] width 1 height 7
radio input "true"
click at [544, 398] on button "Next" at bounding box center [526, 410] width 178 height 44
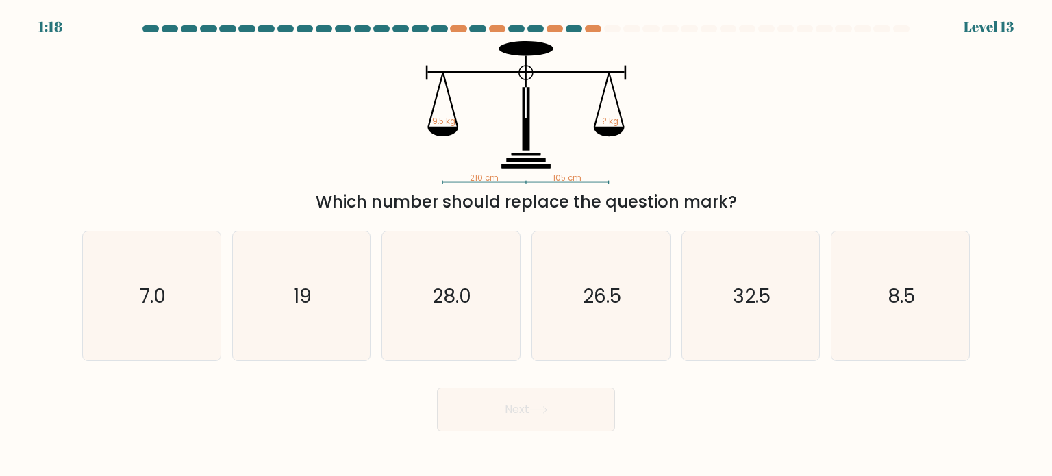
click at [473, 186] on div "210 cm 105 cm 9.5 kg ? kg Which number should replace the question mark?" at bounding box center [526, 127] width 904 height 173
click at [367, 166] on icon "210 cm 105 cm 9.5 kg ? kg" at bounding box center [526, 112] width 411 height 143
click at [301, 262] on icon "19" at bounding box center [301, 295] width 129 height 129
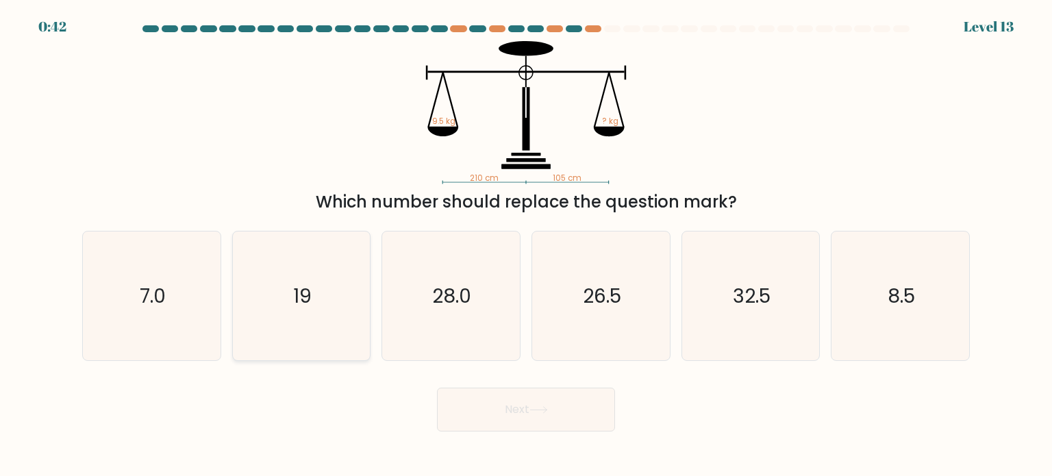
click at [526, 245] on input "b. 19" at bounding box center [526, 241] width 1 height 7
radio input "true"
click at [507, 415] on button "Next" at bounding box center [526, 410] width 178 height 44
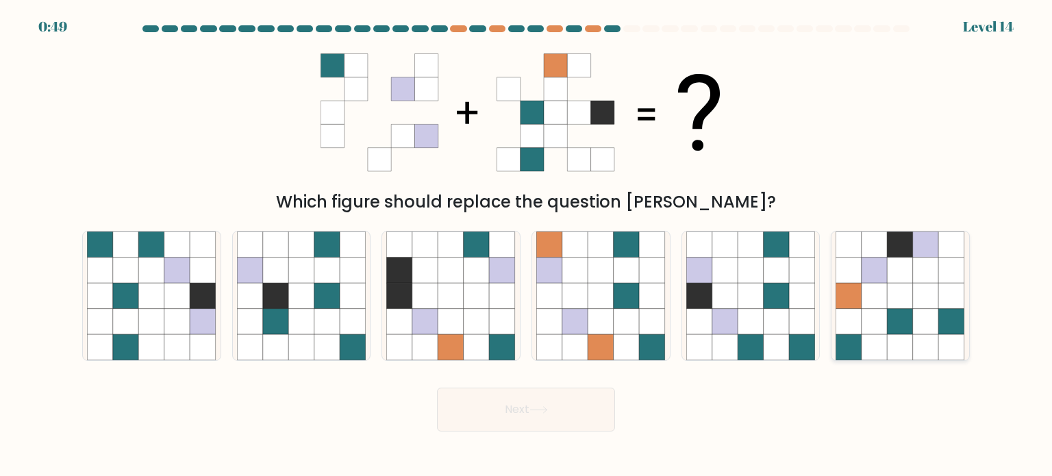
click at [926, 295] on icon at bounding box center [926, 296] width 26 height 26
click at [527, 245] on input "f." at bounding box center [526, 241] width 1 height 7
radio input "true"
click at [534, 414] on button "Next" at bounding box center [526, 410] width 178 height 44
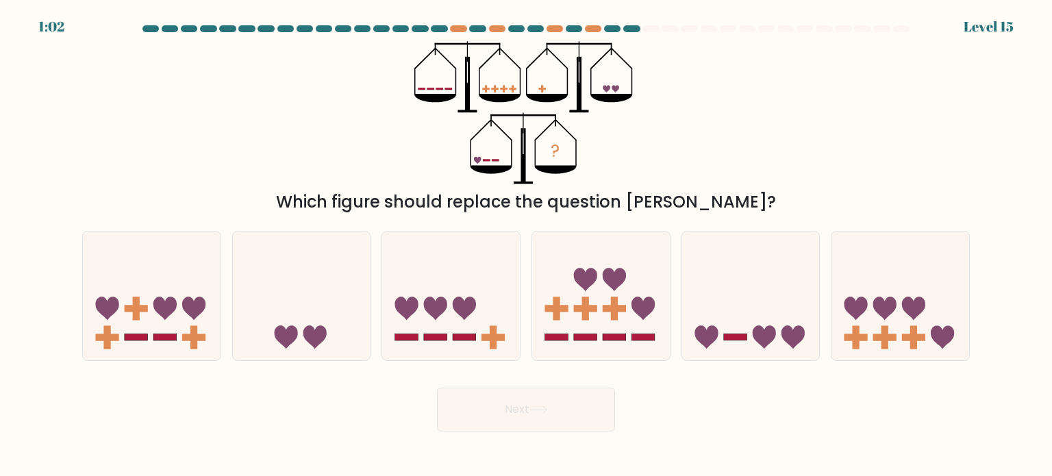
click at [412, 166] on div "? Which figure should replace the question mark?" at bounding box center [526, 127] width 904 height 173
click at [701, 317] on icon at bounding box center [751, 296] width 138 height 114
click at [527, 245] on input "e." at bounding box center [526, 241] width 1 height 7
radio input "true"
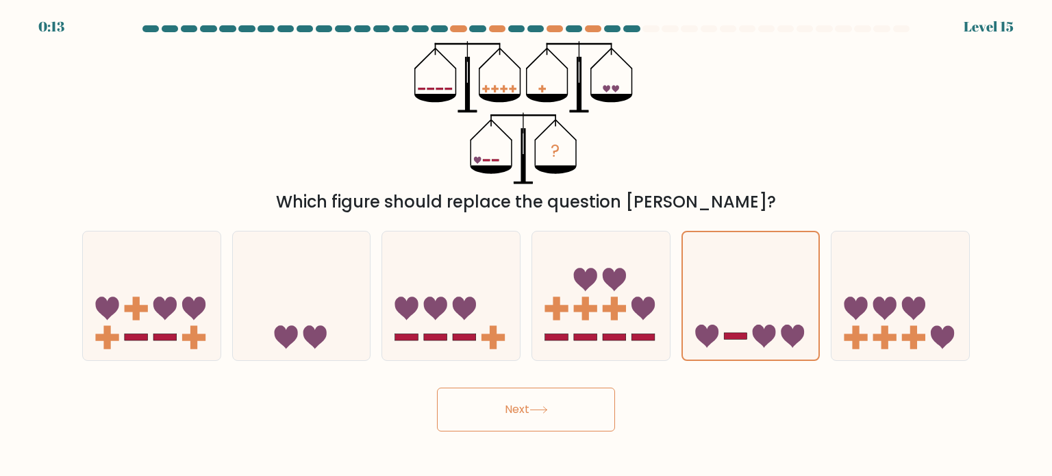
click at [539, 402] on button "Next" at bounding box center [526, 410] width 178 height 44
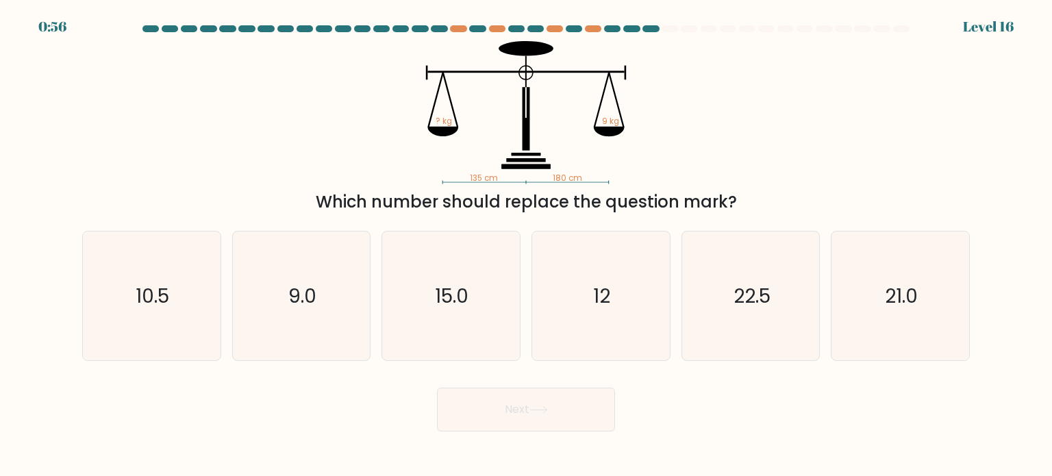
click at [371, 177] on icon "135 cm 180 cm ? kg 9 kg" at bounding box center [526, 112] width 411 height 143
click at [110, 248] on icon "10.5" at bounding box center [151, 295] width 129 height 129
click at [526, 245] on input "a. 10.5" at bounding box center [526, 241] width 1 height 7
radio input "true"
click at [494, 410] on button "Next" at bounding box center [526, 410] width 178 height 44
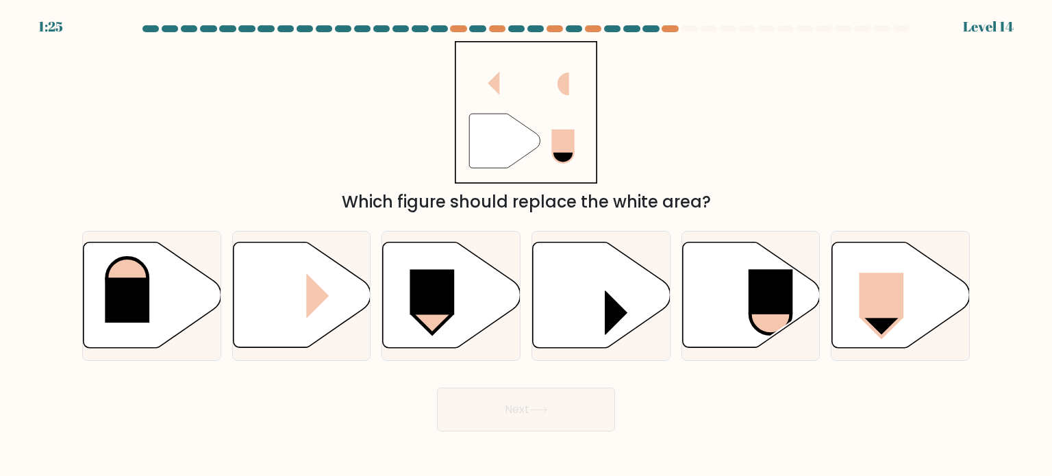
click at [340, 157] on div "" Which figure should replace the white area?" at bounding box center [526, 127] width 904 height 173
click at [899, 275] on rect at bounding box center [882, 295] width 45 height 45
click at [527, 245] on input "f." at bounding box center [526, 241] width 1 height 7
radio input "true"
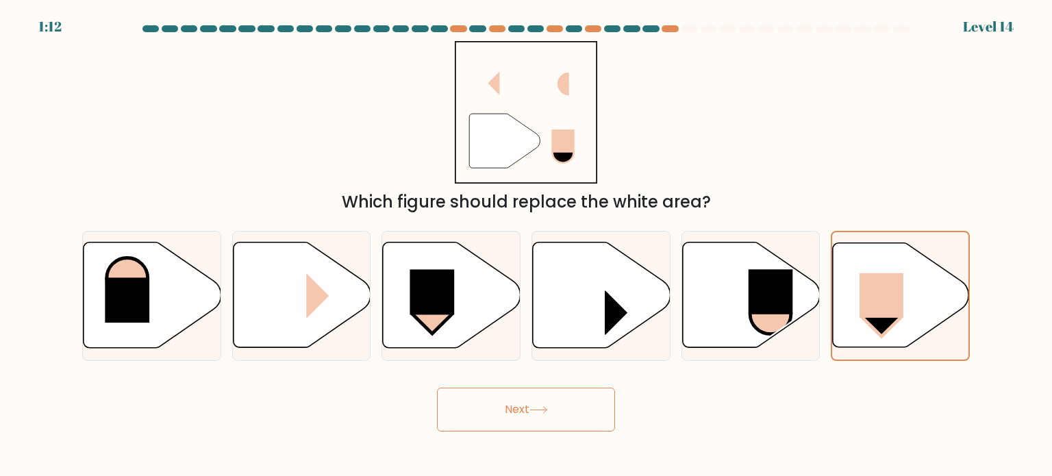
click at [486, 399] on button "Next" at bounding box center [526, 410] width 178 height 44
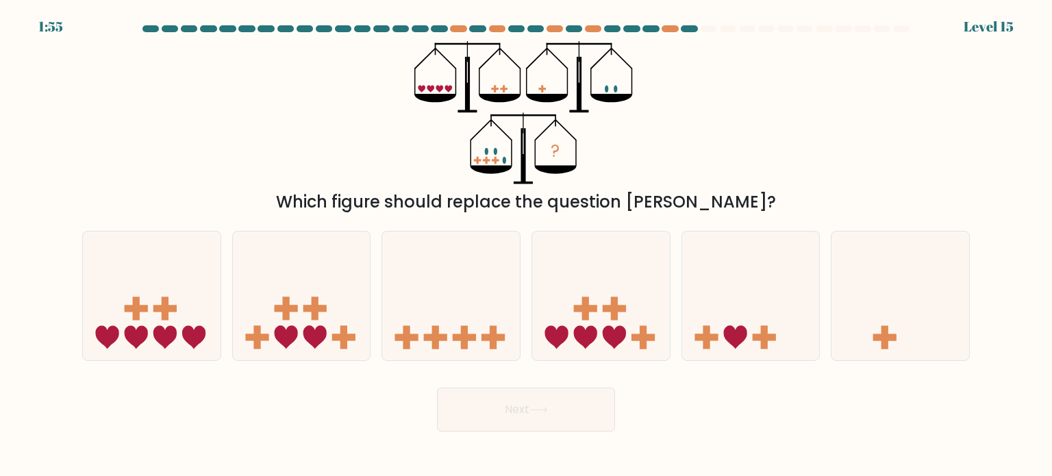
click at [332, 109] on div "? Which figure should replace the question mark?" at bounding box center [526, 127] width 904 height 173
click at [159, 322] on icon at bounding box center [152, 296] width 138 height 114
click at [526, 245] on input "a." at bounding box center [526, 241] width 1 height 7
radio input "true"
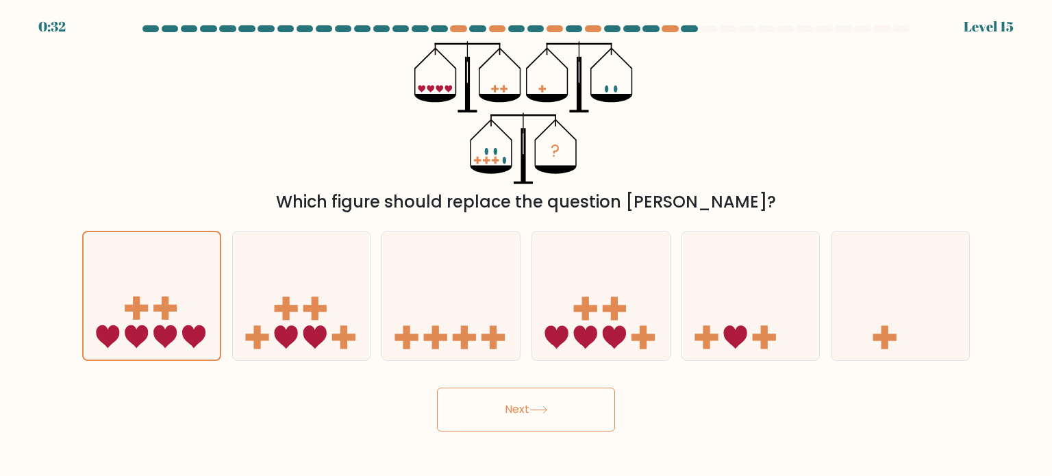
click at [501, 415] on button "Next" at bounding box center [526, 410] width 178 height 44
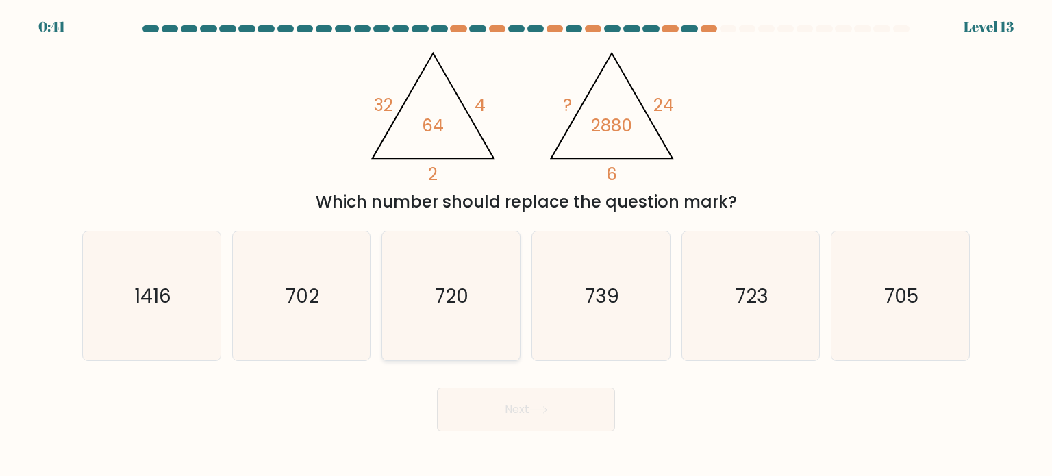
click at [422, 303] on icon "720" at bounding box center [450, 295] width 129 height 129
click at [526, 245] on input "c. 720" at bounding box center [526, 241] width 1 height 7
radio input "true"
click at [486, 397] on button "Next" at bounding box center [526, 410] width 178 height 44
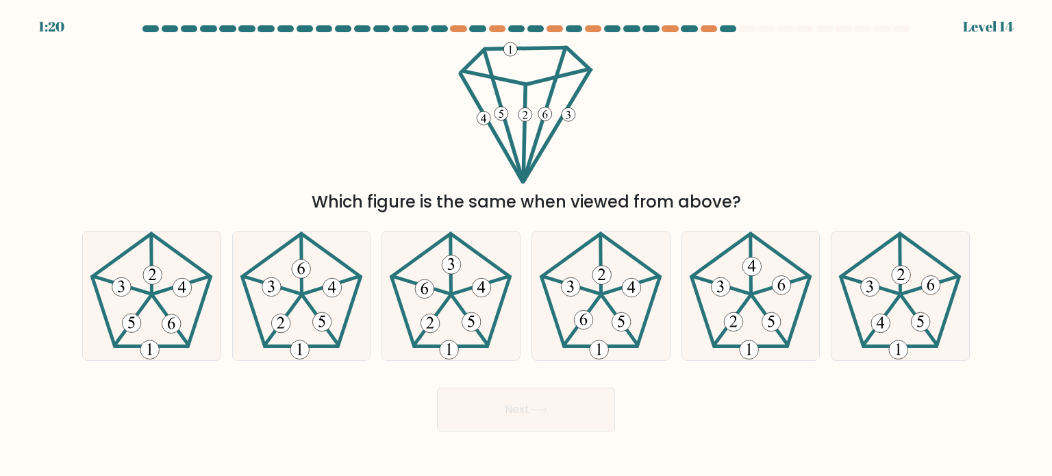
click at [392, 129] on div "Which figure is the same when viewed from above?" at bounding box center [526, 127] width 904 height 173
click at [564, 313] on icon at bounding box center [600, 295] width 129 height 129
click at [527, 245] on input "d." at bounding box center [526, 241] width 1 height 7
radio input "true"
click at [544, 395] on button "Next" at bounding box center [526, 410] width 178 height 44
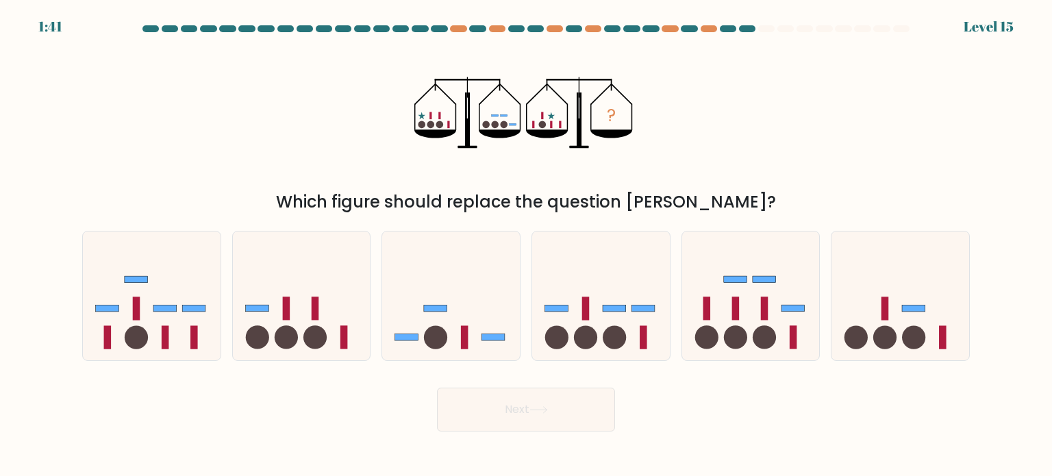
click at [327, 137] on div "? Which figure should replace the question mark?" at bounding box center [526, 127] width 904 height 173
click at [477, 334] on icon at bounding box center [451, 296] width 138 height 114
click at [526, 245] on input "c." at bounding box center [526, 241] width 1 height 7
radio input "true"
click at [494, 395] on button "Next" at bounding box center [526, 410] width 178 height 44
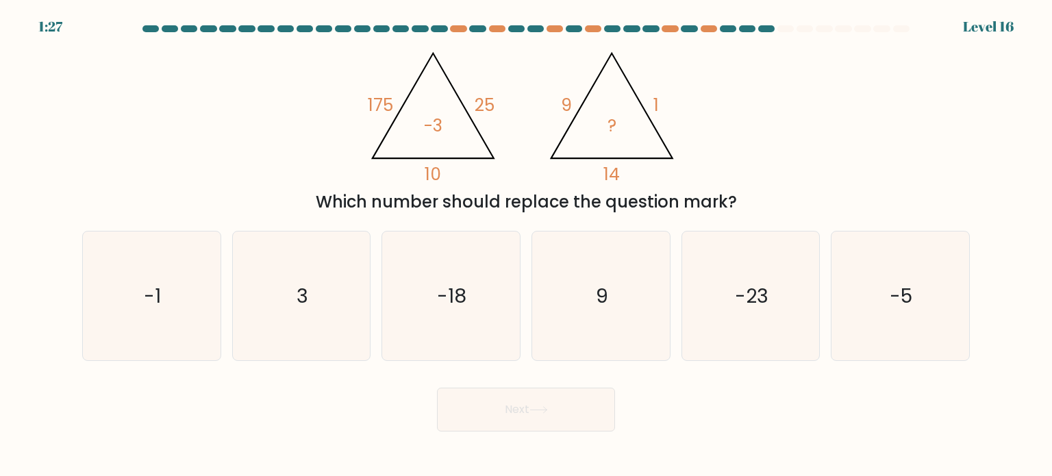
click at [315, 145] on div "@import url('https://fonts.googleapis.com/css?family=Abril+Fatface:400,100,100i…" at bounding box center [526, 127] width 904 height 173
click at [881, 302] on icon "-5" at bounding box center [900, 295] width 129 height 129
click at [527, 245] on input "f. -5" at bounding box center [526, 241] width 1 height 7
radio input "true"
click at [565, 399] on button "Next" at bounding box center [526, 410] width 178 height 44
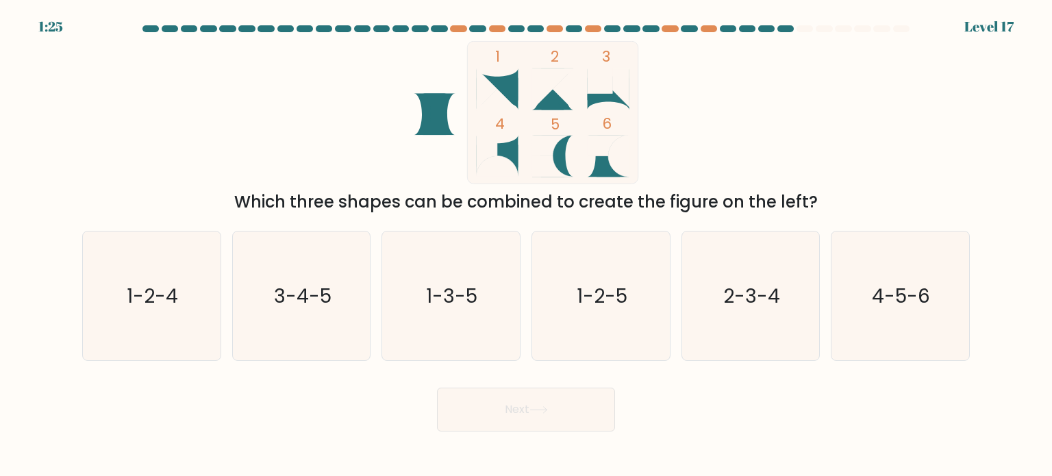
click at [377, 128] on icon "1 2 3 4 5 6" at bounding box center [526, 112] width 368 height 143
click at [455, 292] on text "1-3-5" at bounding box center [452, 294] width 51 height 27
click at [526, 245] on input "c. 1-3-5" at bounding box center [526, 241] width 1 height 7
radio input "true"
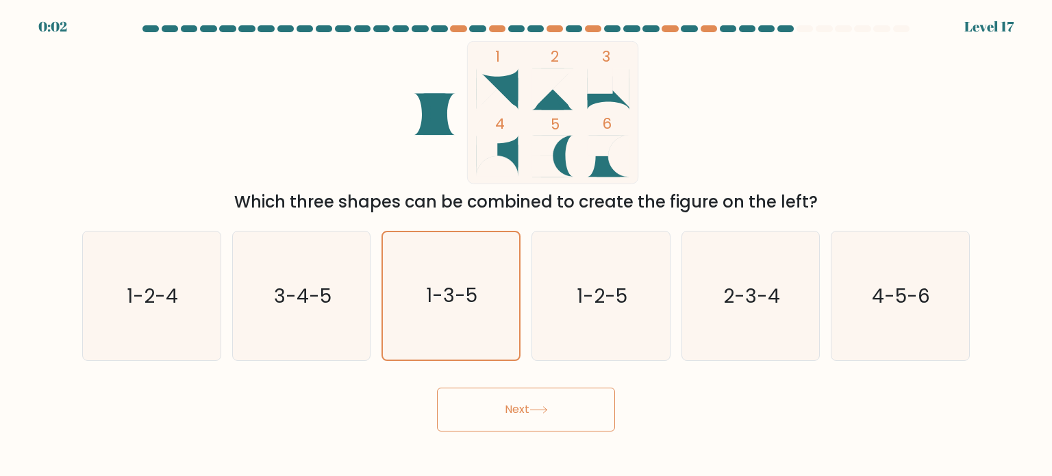
click at [572, 409] on button "Next" at bounding box center [526, 410] width 178 height 44
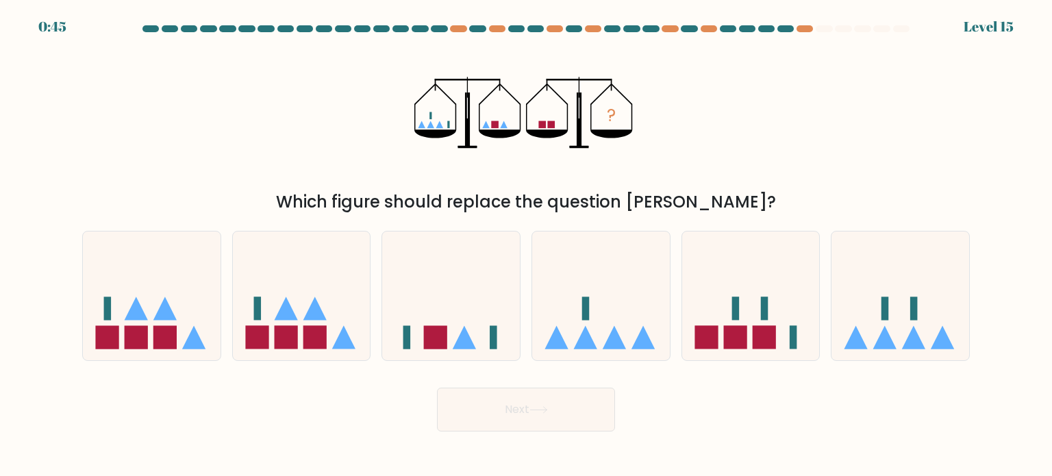
click at [336, 208] on div "Which figure should replace the question mark?" at bounding box center [525, 202] width 871 height 25
click at [296, 162] on div "? Which figure should replace the question mark?" at bounding box center [526, 127] width 904 height 173
click at [232, 305] on div at bounding box center [301, 296] width 139 height 130
click at [526, 245] on input "b." at bounding box center [526, 241] width 1 height 7
radio input "true"
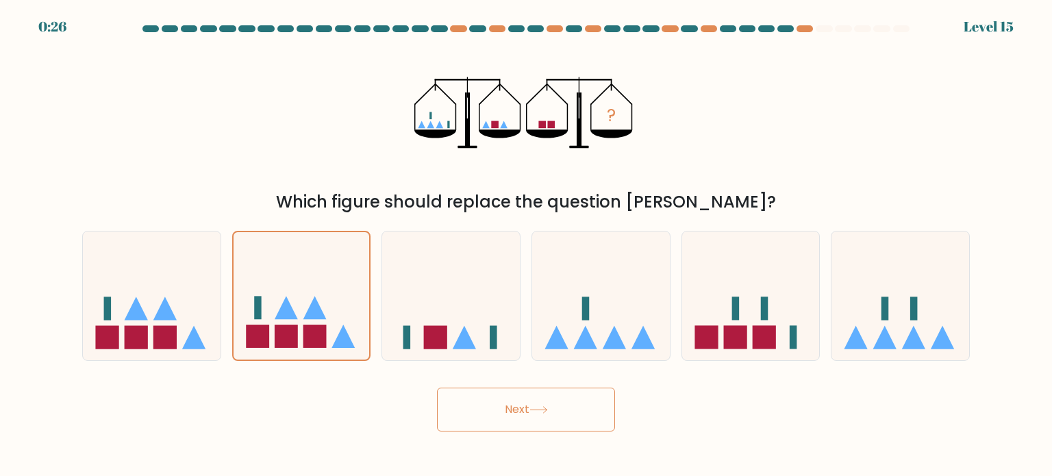
click at [460, 397] on button "Next" at bounding box center [526, 410] width 178 height 44
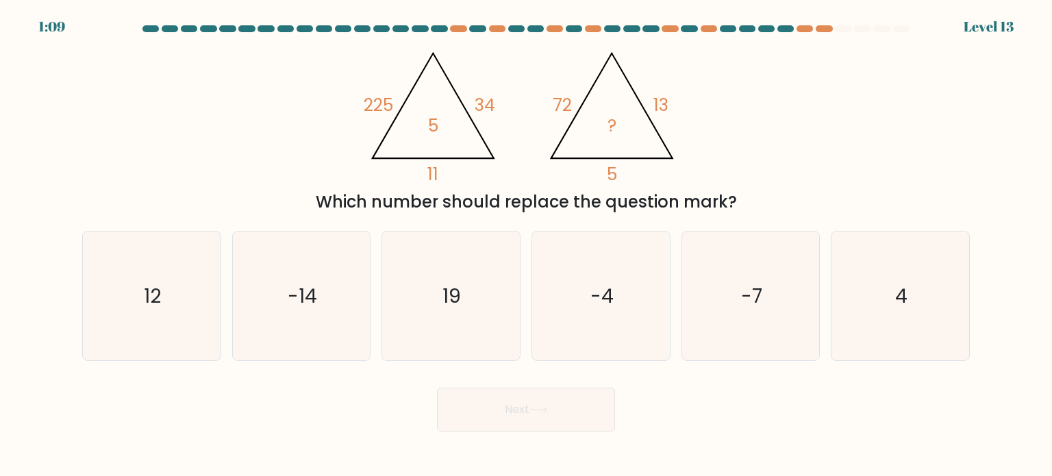
click at [321, 109] on div "@import url('https://fonts.googleapis.com/css?family=Abril+Fatface:400,100,100i…" at bounding box center [526, 127] width 904 height 173
click at [460, 301] on text "19" at bounding box center [452, 294] width 18 height 27
click at [526, 245] on input "c. 19" at bounding box center [526, 241] width 1 height 7
radio input "true"
click at [486, 405] on button "Next" at bounding box center [526, 410] width 178 height 44
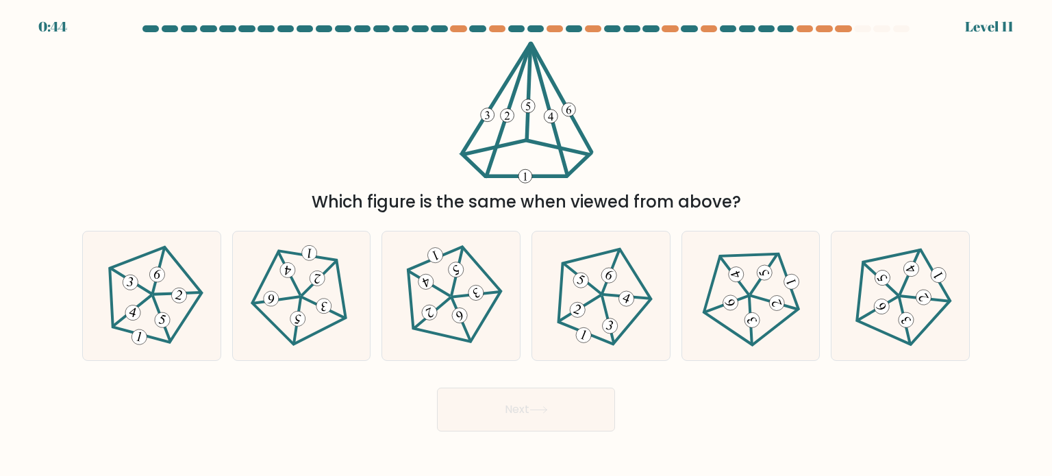
click at [411, 181] on div "Which figure is the same when viewed from above?" at bounding box center [526, 127] width 904 height 173
click at [332, 279] on icon at bounding box center [301, 295] width 103 height 103
click at [526, 245] on input "b." at bounding box center [526, 241] width 1 height 7
radio input "true"
click at [440, 412] on button "Next" at bounding box center [526, 410] width 178 height 44
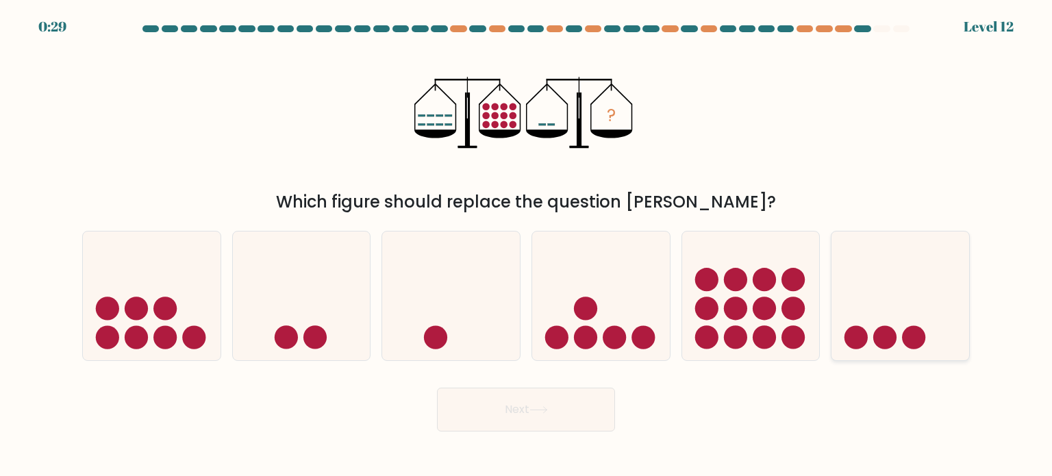
click at [857, 295] on icon at bounding box center [900, 296] width 138 height 114
click at [527, 245] on input "f." at bounding box center [526, 241] width 1 height 7
radio input "true"
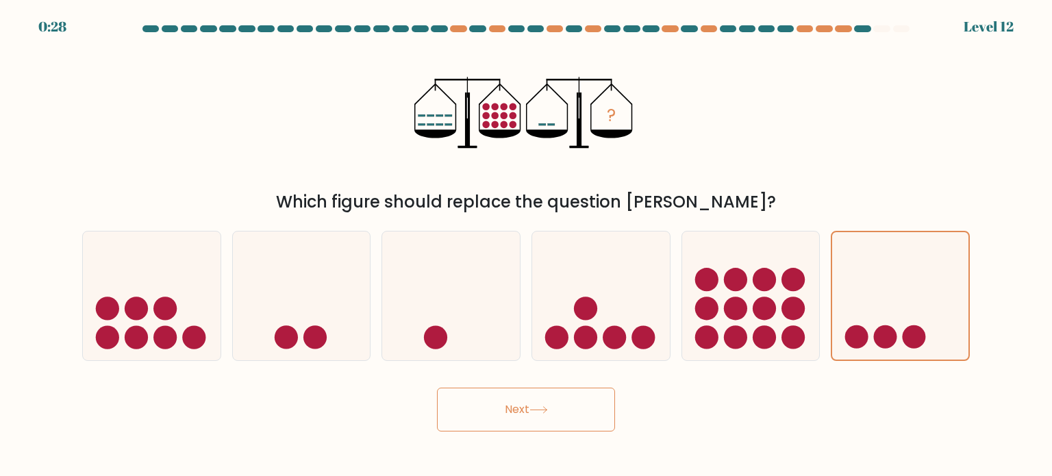
click at [577, 401] on button "Next" at bounding box center [526, 410] width 178 height 44
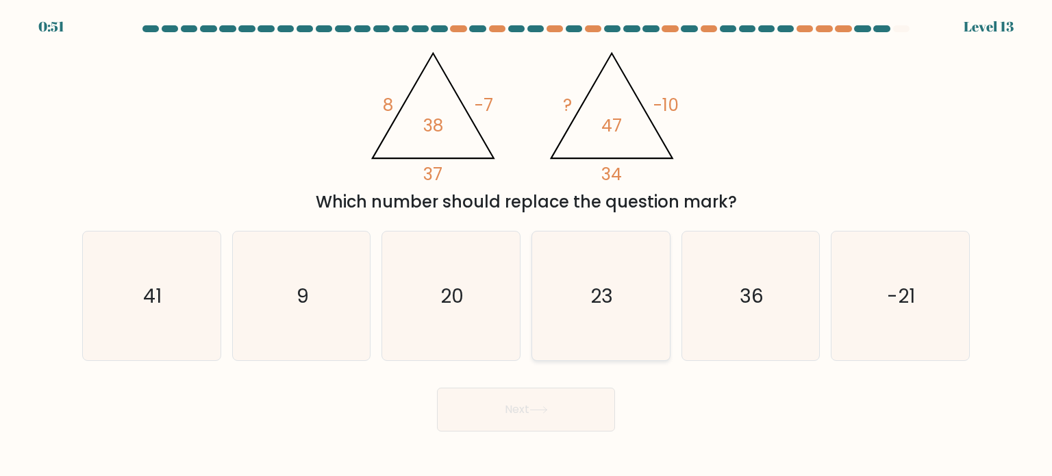
click at [569, 284] on icon "23" at bounding box center [600, 295] width 129 height 129
click at [527, 245] on input "d. 23" at bounding box center [526, 241] width 1 height 7
radio input "true"
click at [497, 431] on body "0:50 Level 13" at bounding box center [526, 238] width 1052 height 476
click at [505, 424] on button "Next" at bounding box center [526, 410] width 178 height 44
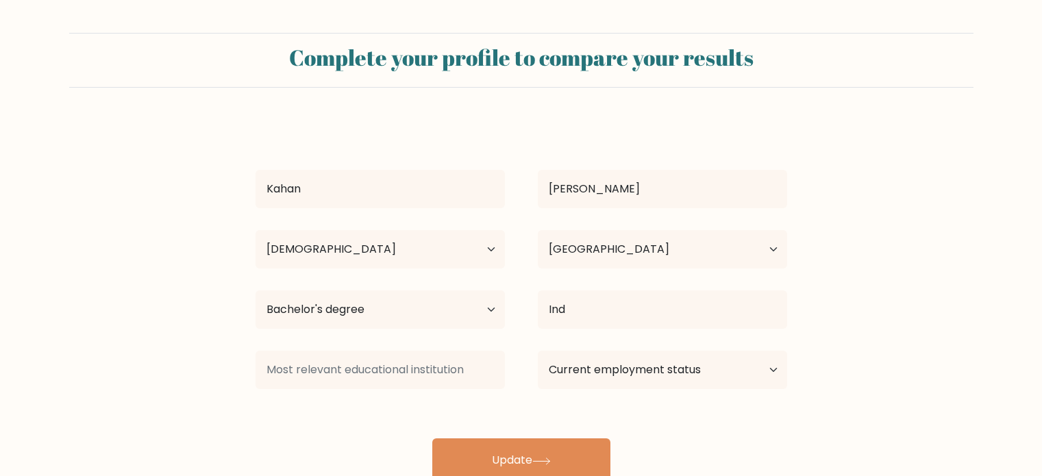
select select "18_24"
select select "IN"
select select "bachelors_degree"
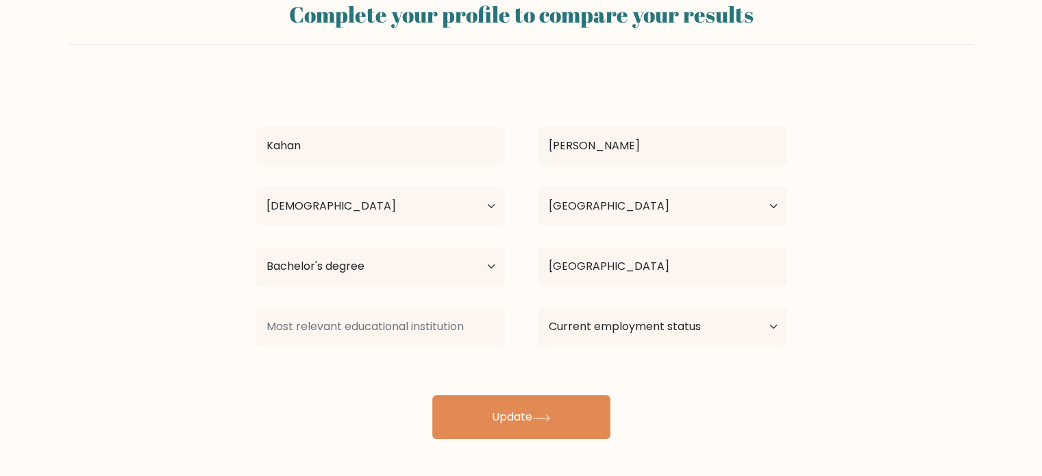
type input "[GEOGRAPHIC_DATA]"
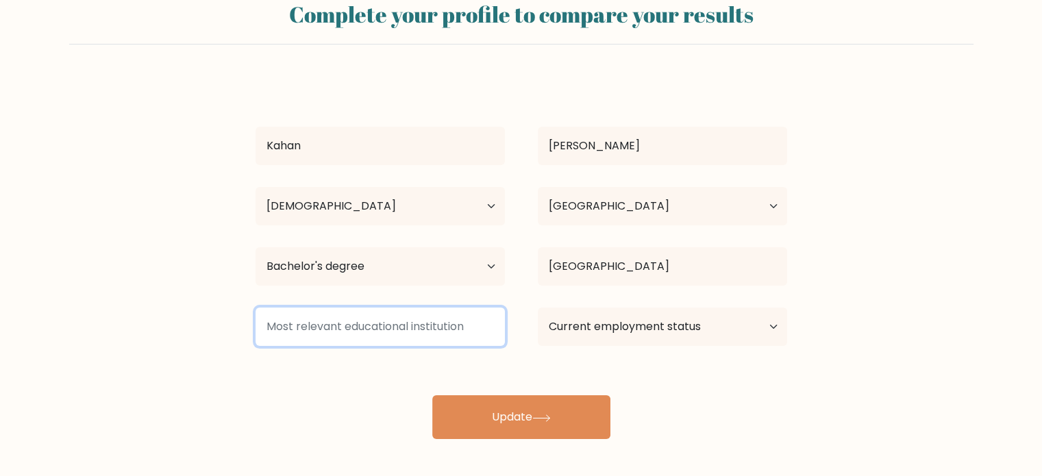
click at [434, 324] on input at bounding box center [379, 327] width 249 height 38
click at [388, 334] on input "Charusat" at bounding box center [379, 327] width 249 height 38
type input "Charotar University of Science and Technology"
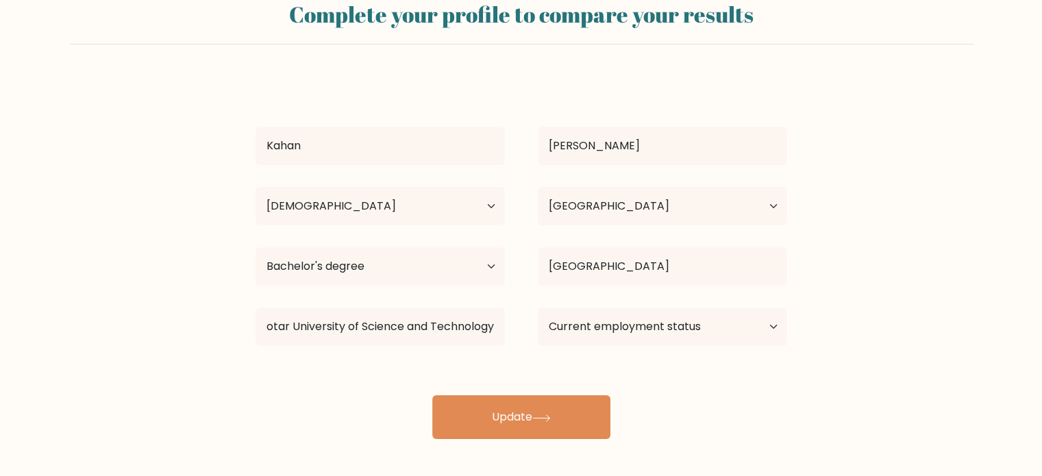
scroll to position [0, 0]
click at [737, 380] on div "Kahan Dobariya Age Under 18 years old 18-24 years old 25-34 years old 35-44 yea…" at bounding box center [521, 258] width 548 height 362
click at [693, 329] on select "Current employment status Employed Student Retired Other / prefer not to answer" at bounding box center [662, 327] width 249 height 38
select select "student"
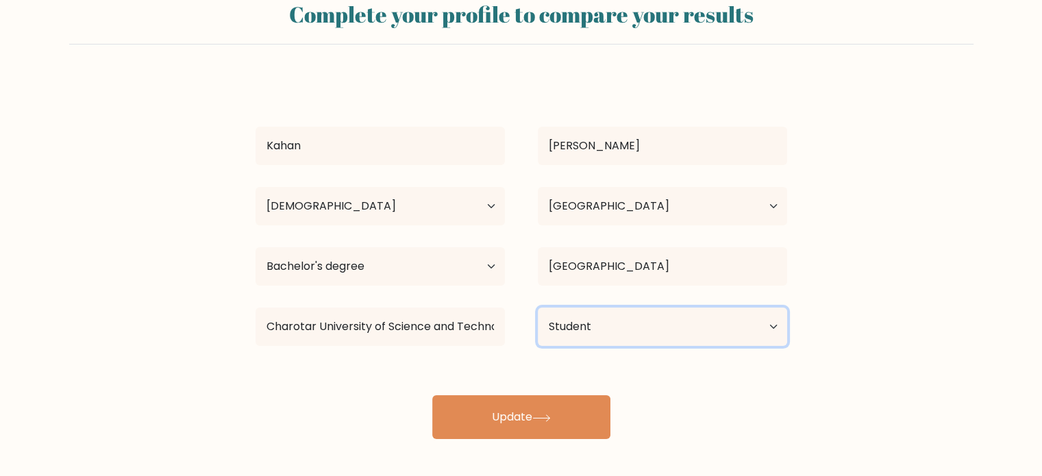
click at [538, 308] on select "Current employment status Employed Student Retired Other / prefer not to answer" at bounding box center [662, 327] width 249 height 38
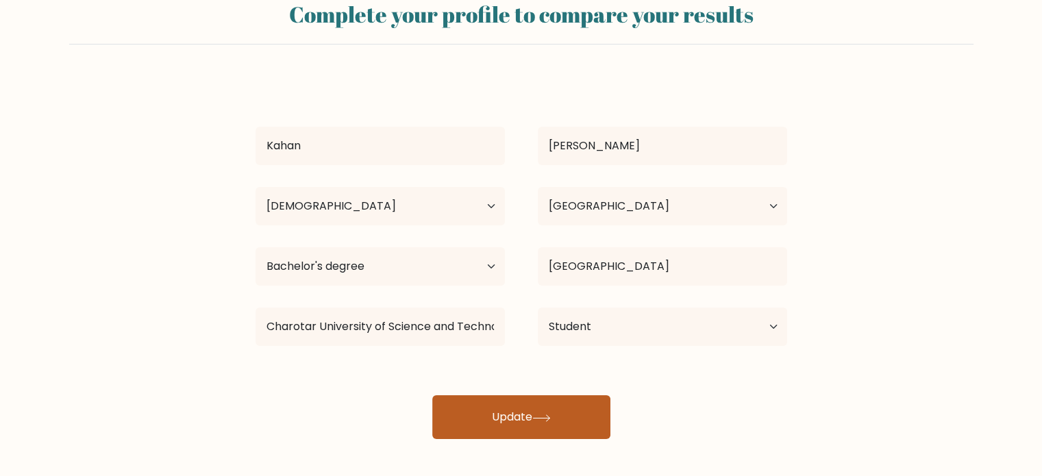
click at [542, 414] on icon at bounding box center [541, 418] width 18 height 8
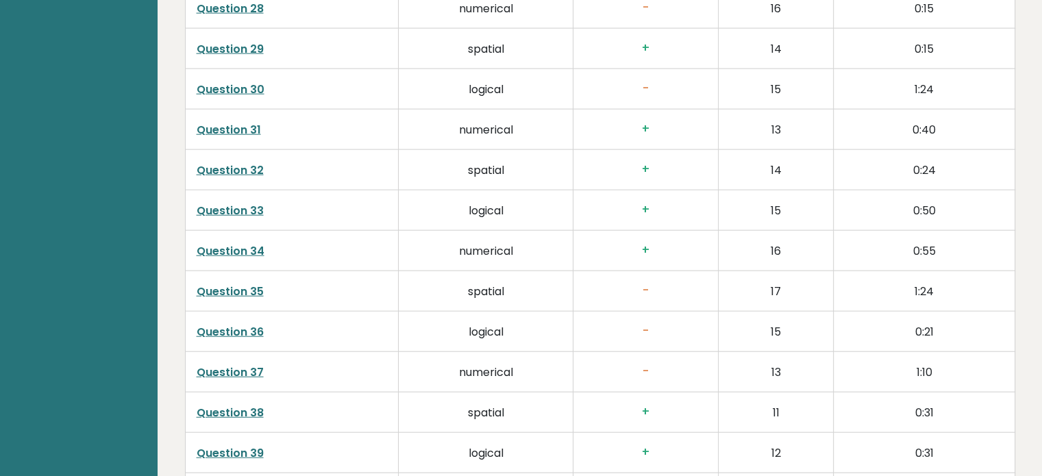
scroll to position [3522, 0]
